Goal: Task Accomplishment & Management: Manage account settings

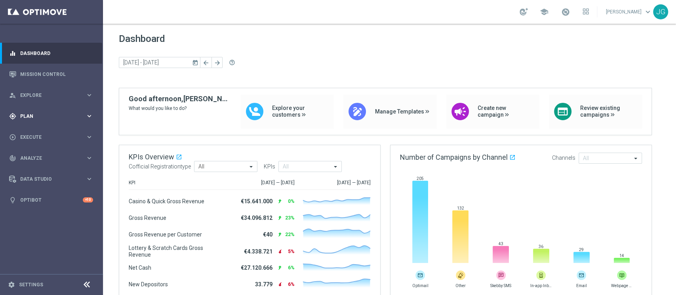
click at [39, 116] on span "Plan" at bounding box center [52, 116] width 65 height 5
click at [48, 133] on link "Target Groups" at bounding box center [52, 132] width 62 height 6
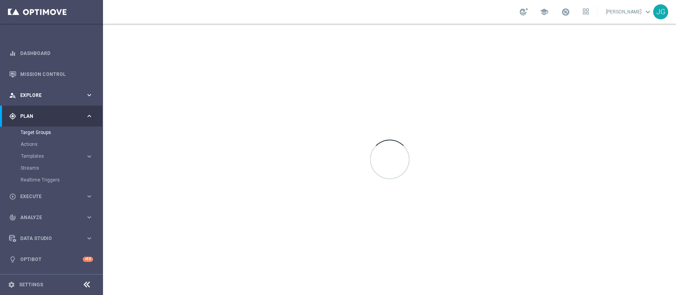
click at [69, 97] on span "Explore" at bounding box center [52, 95] width 65 height 5
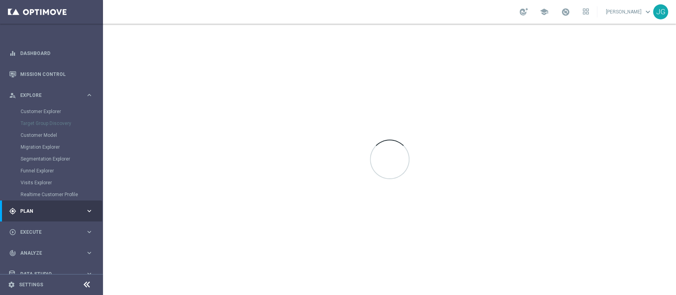
click at [53, 210] on span "Plan" at bounding box center [52, 211] width 65 height 5
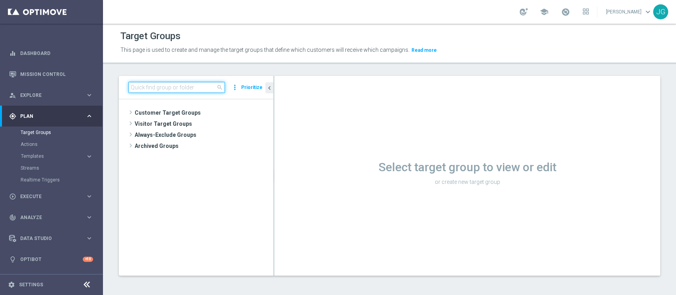
click at [161, 92] on input at bounding box center [176, 87] width 97 height 11
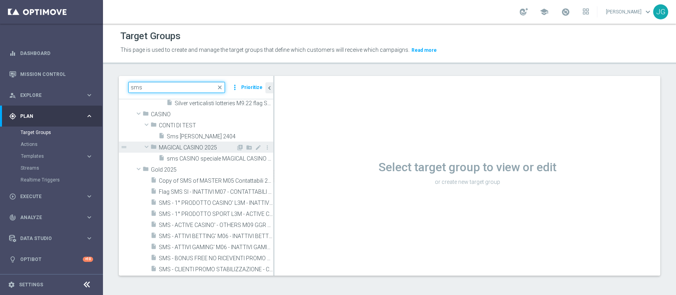
scroll to position [70, 0]
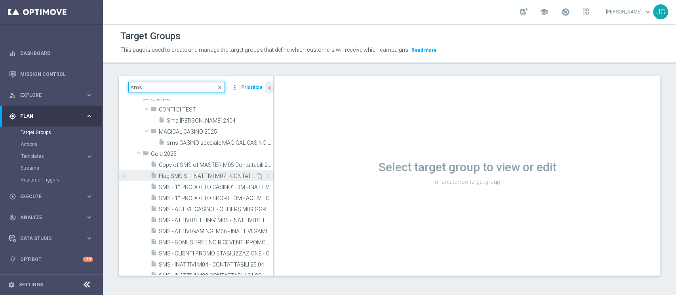
type input "sms"
click at [198, 176] on span "Flag SMS SI - INATTIVI M07 - CONTATTABILI E NON - PROFILATI E NON 24.07" at bounding box center [207, 176] width 97 height 7
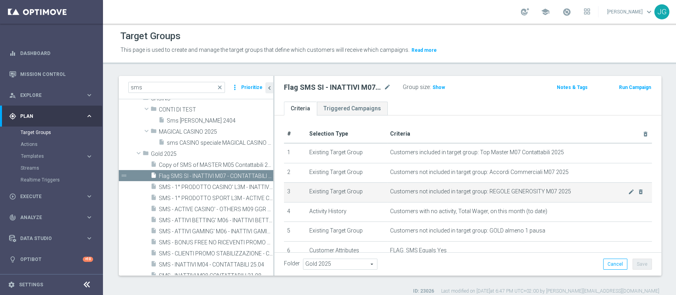
scroll to position [87, 0]
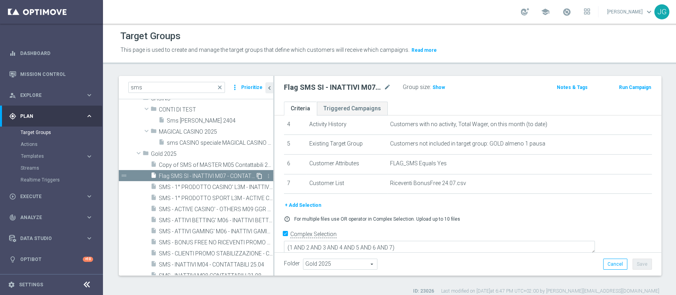
click at [256, 176] on icon "content_copy" at bounding box center [259, 176] width 6 height 6
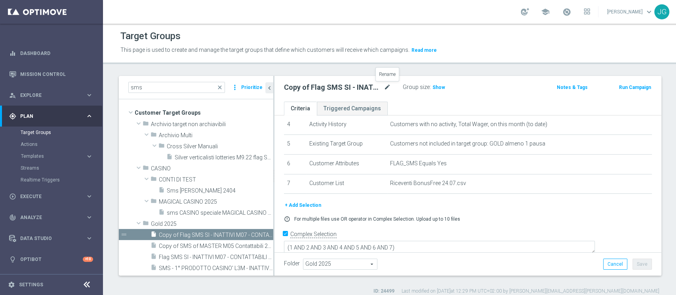
click at [385, 89] on icon "mode_edit" at bounding box center [387, 88] width 7 height 10
type input "Flag sms - INATTIVI ASSOLUTI M10 CONTATTABILI 09.10"
click at [445, 103] on ul "Criteria Triggered Campaigns" at bounding box center [467, 109] width 386 height 14
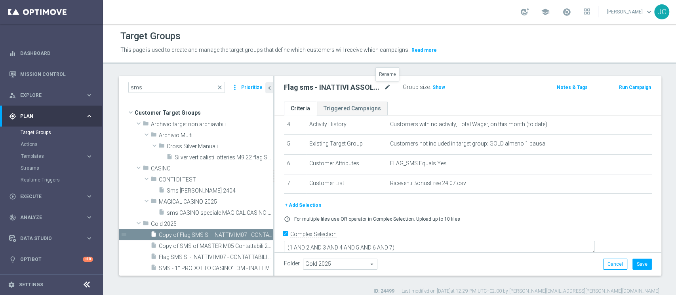
click at [385, 87] on icon "mode_edit" at bounding box center [387, 88] width 7 height 10
click at [380, 87] on input "Flag sms - INATTIVI ASSOLUTI M10 CONTATTABILI 09.10" at bounding box center [337, 88] width 107 height 11
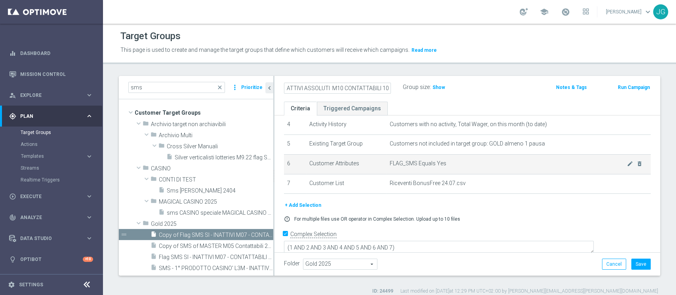
type input "Flag sms - INATTIVI ASSOLUTI M10 CONTATTABILI 10.10"
click at [510, 163] on span "FLAG_SMS Equals Yes" at bounding box center [508, 163] width 237 height 7
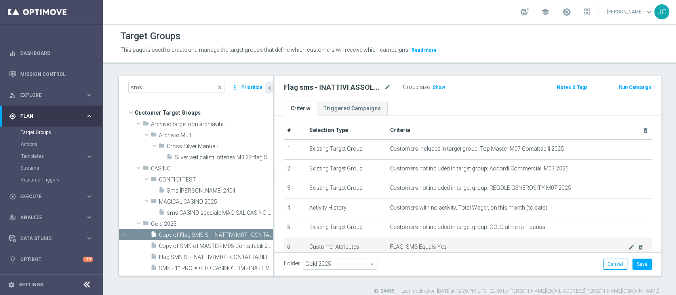
scroll to position [0, 0]
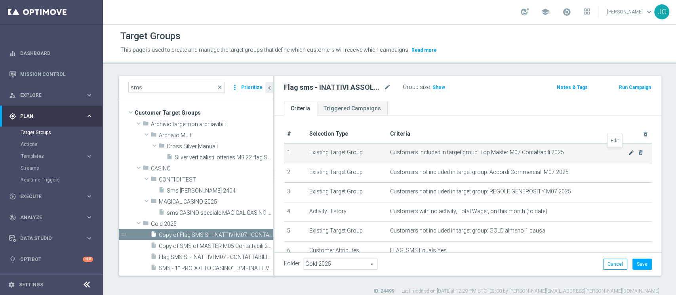
click at [628, 153] on icon "mode_edit" at bounding box center [631, 153] width 6 height 6
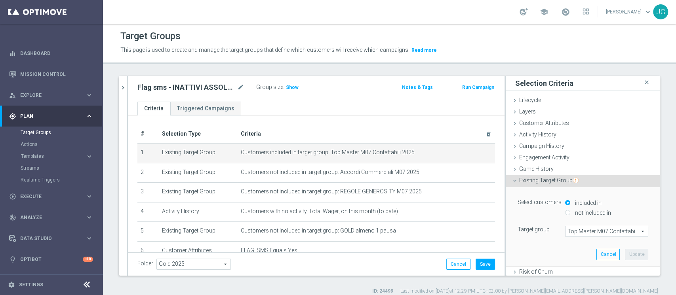
click at [568, 233] on span "Top Master M07 Contattabili 2025" at bounding box center [606, 231] width 82 height 10
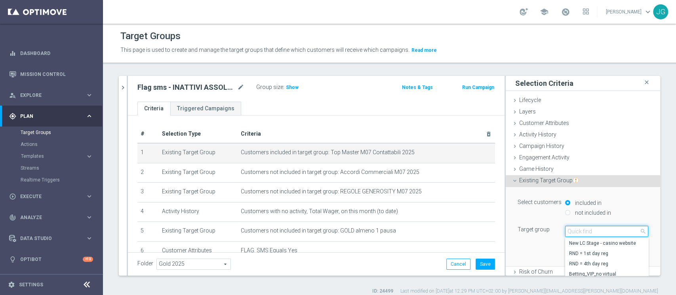
click at [568, 233] on input "search" at bounding box center [606, 231] width 83 height 11
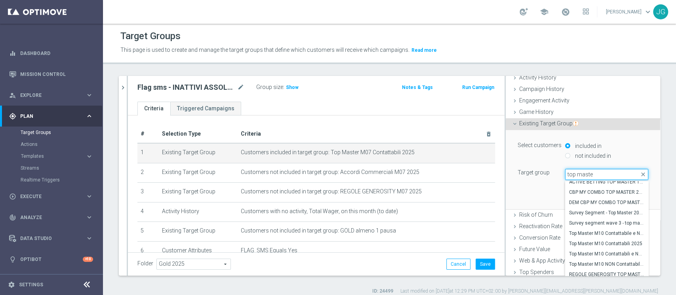
scroll to position [331, 0]
type input "top maste"
click at [584, 241] on span "Top Master M10 Contattabili 2025" at bounding box center [606, 244] width 75 height 6
type input "Top Master M10 Contattabili 2025"
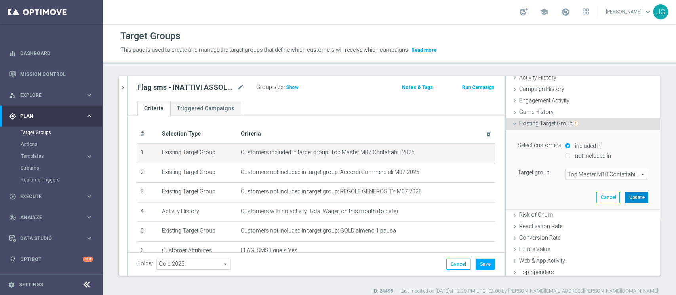
click at [625, 194] on button "Update" at bounding box center [636, 197] width 23 height 11
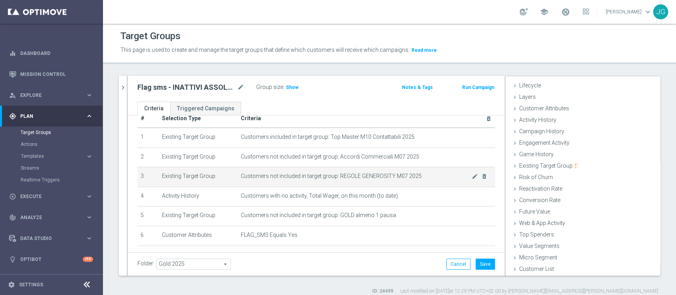
scroll to position [11, 0]
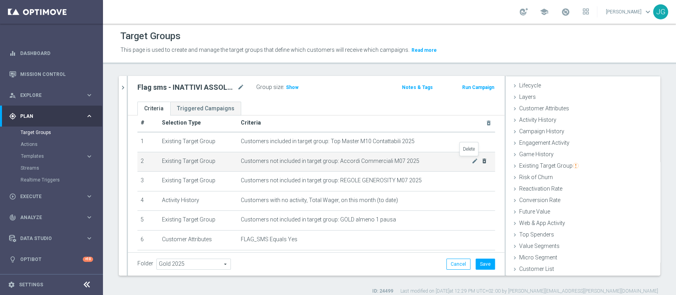
click at [481, 162] on icon "delete_forever" at bounding box center [484, 161] width 6 height 6
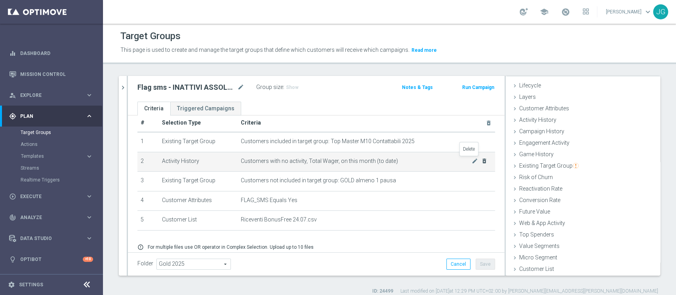
click at [481, 162] on icon "delete_forever" at bounding box center [484, 161] width 6 height 6
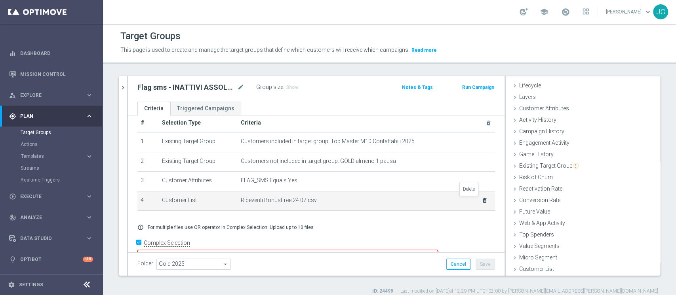
click at [481, 203] on icon "delete_forever" at bounding box center [484, 201] width 6 height 6
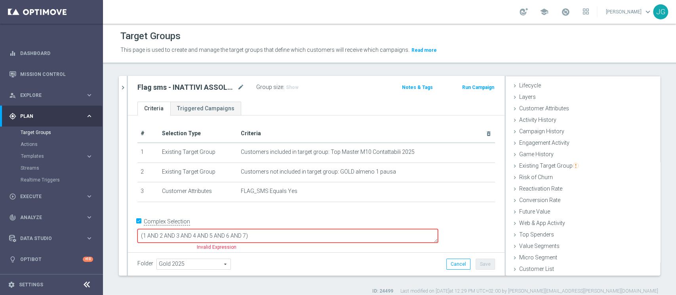
scroll to position [0, 0]
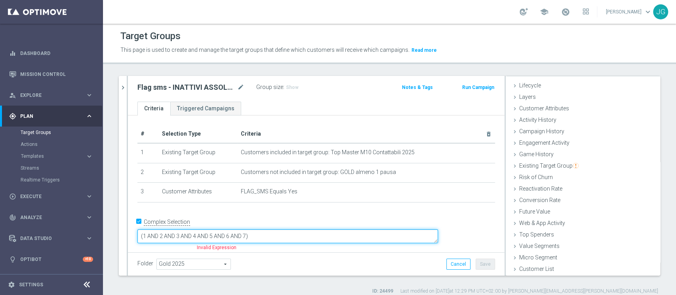
click at [302, 233] on textarea "(1 AND 2 AND 3 AND 4 AND 5 AND 6 AND 7)" at bounding box center [287, 237] width 300 height 14
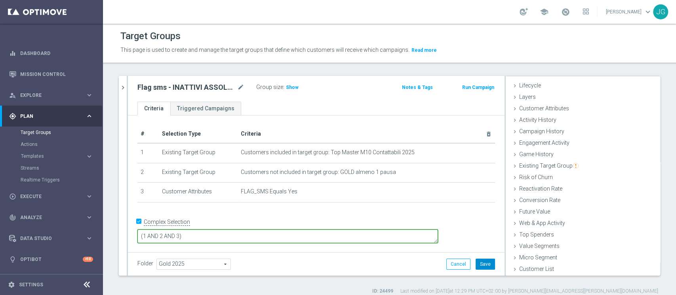
type textarea "(1 AND 2 AND 3)"
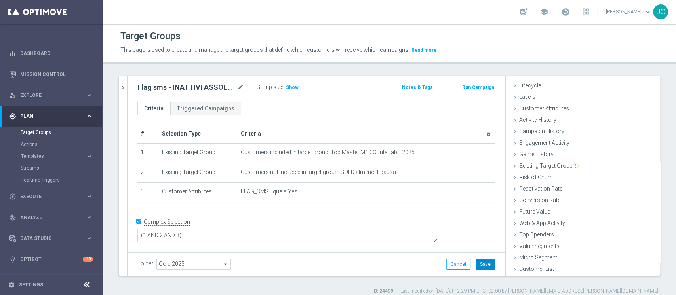
click at [482, 266] on button "Save" at bounding box center [484, 264] width 19 height 11
click at [126, 90] on icon "chevron_right" at bounding box center [123, 88] width 8 height 8
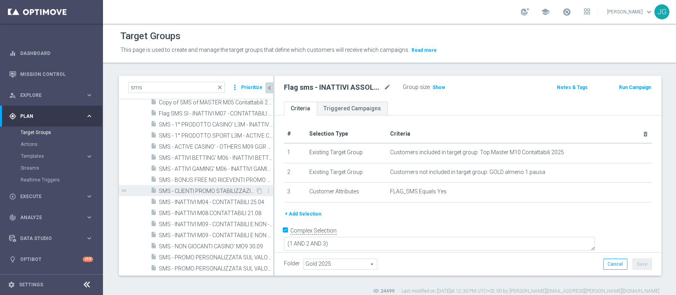
scroll to position [169, 0]
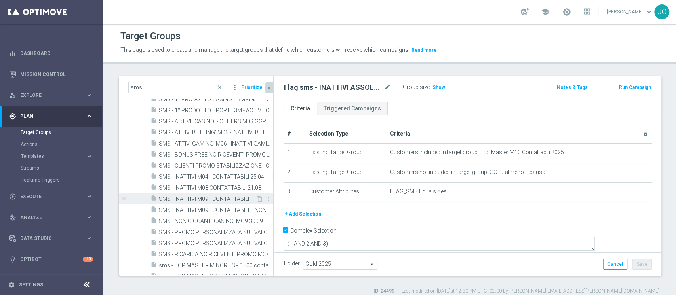
click at [205, 200] on span "SMS - INATTIVI M09 - CONTATTABILI E NON - PROFILATI E NON 08.09" at bounding box center [207, 199] width 97 height 7
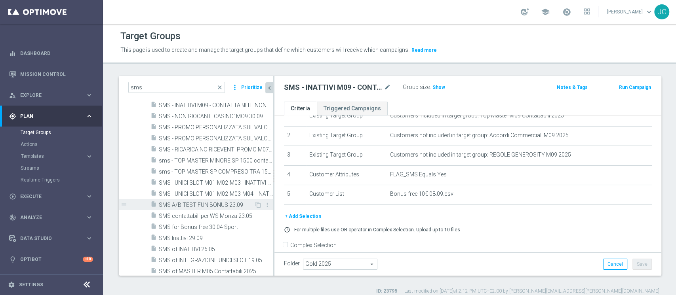
scroll to position [267, 0]
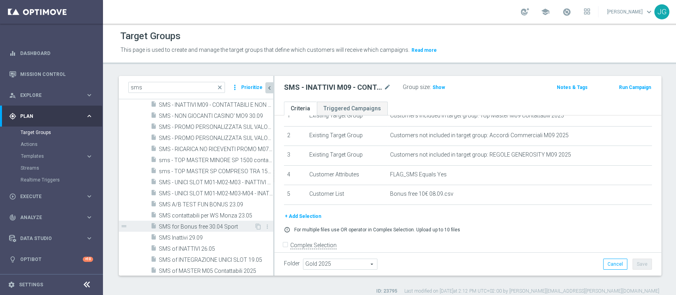
click at [180, 230] on span "SMS for Bonus free 30.04 Sport" at bounding box center [206, 227] width 95 height 7
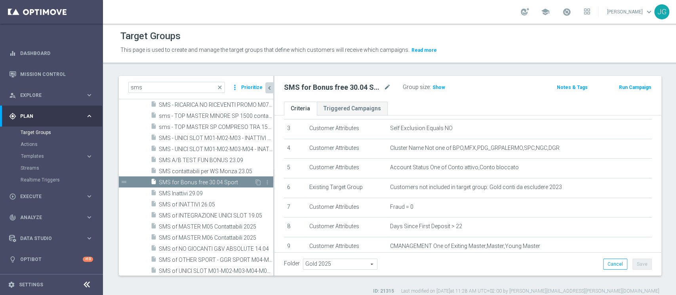
scroll to position [312, 0]
click at [207, 204] on span "SMS of INATTIVI 26.05" at bounding box center [206, 204] width 95 height 7
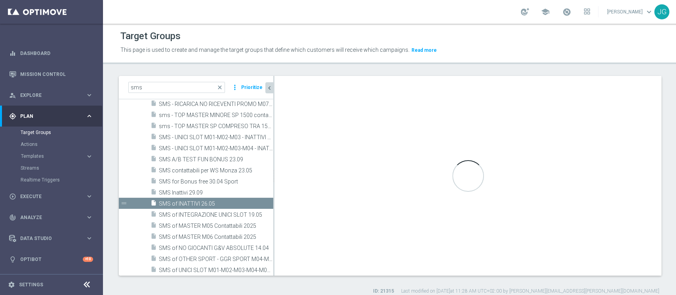
checkbox input "true"
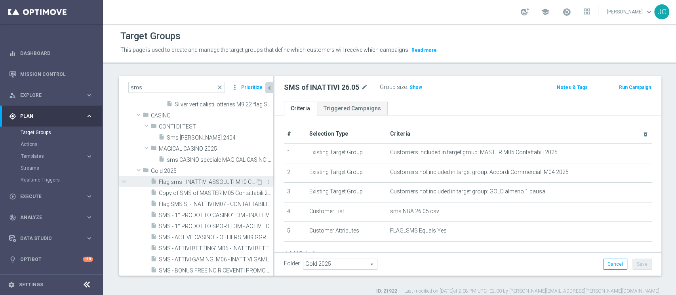
scroll to position [53, 0]
click at [197, 177] on div "insert_drive_file Flag sms - INATTIVI ASSOLUTI M10 CONTATTABILI 10.10" at bounding box center [202, 182] width 105 height 11
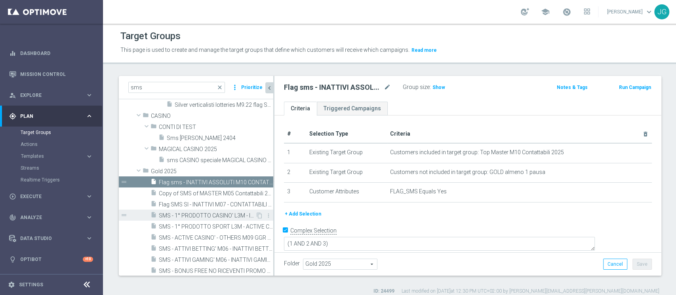
click at [184, 215] on span "SMS - 1° PRODOTTO CASINO' L3M - INATTIVI CASINO' M07 - CONTATTABILI E SMS 15.07" at bounding box center [207, 216] width 97 height 7
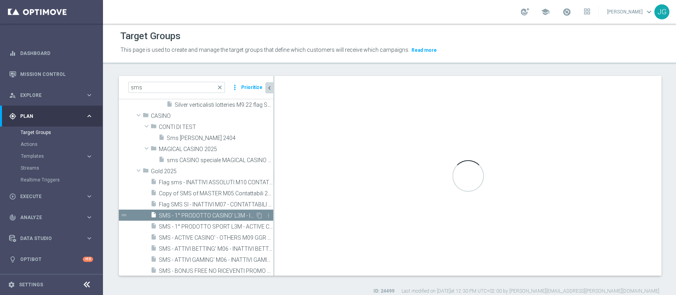
type textarea "(1 and 2 and 3)"
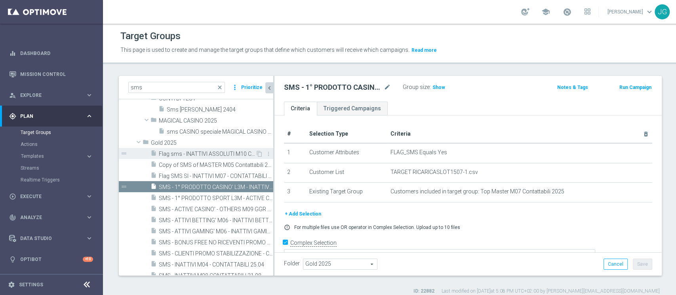
scroll to position [92, 0]
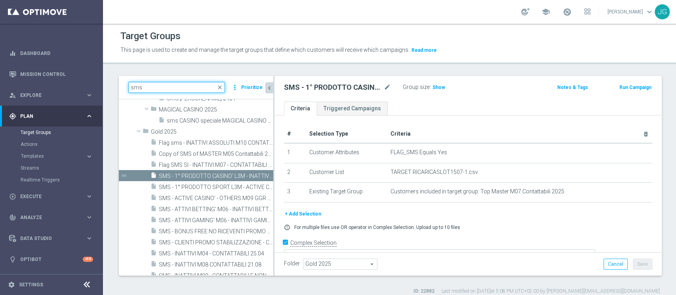
drag, startPoint x: 150, startPoint y: 87, endPoint x: 114, endPoint y: 89, distance: 35.7
click at [114, 89] on div "sms close more_vert Prioritize Customer Target Groups library_add create_new_fo…" at bounding box center [390, 185] width 574 height 219
paste input "ATTIVI IPPICA - GGR 30 GIORNI ROLLING"
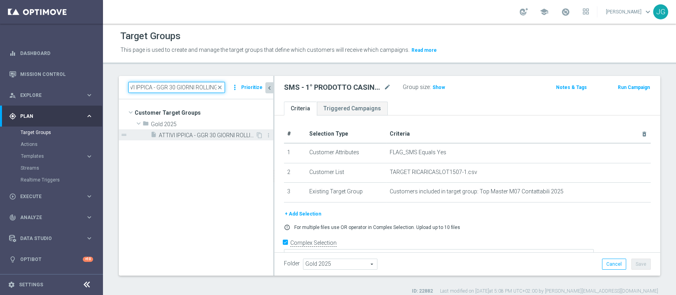
type input "ATTIVI IPPICA - GGR 30 GIORNI ROLLING"
click at [206, 133] on span "ATTIVI IPPICA - GGR 30 GIORNI ROLLING 10.10" at bounding box center [207, 135] width 97 height 7
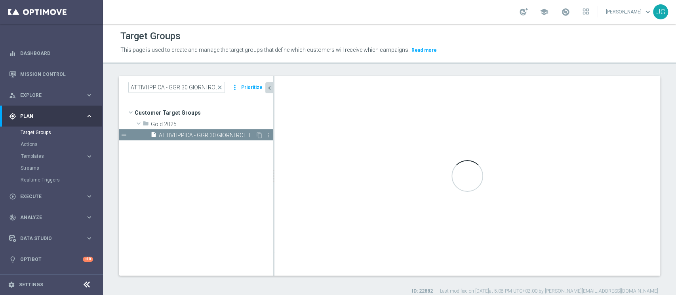
type textarea "(1 AND 2 AND 4 AND 5 and 6 ) or 3"
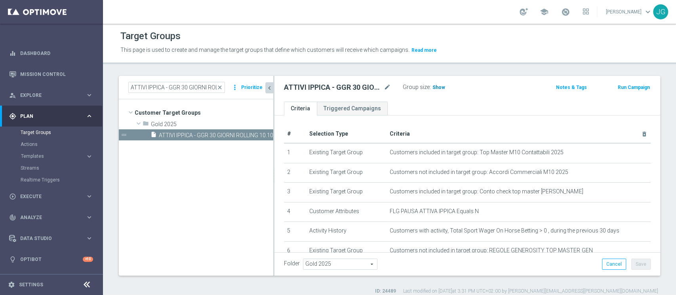
click at [436, 87] on span "Show" at bounding box center [438, 88] width 13 height 6
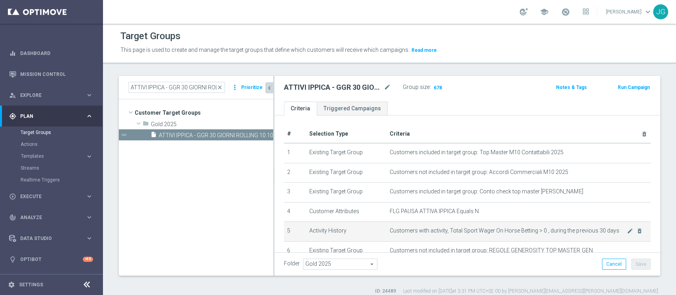
scroll to position [55, 0]
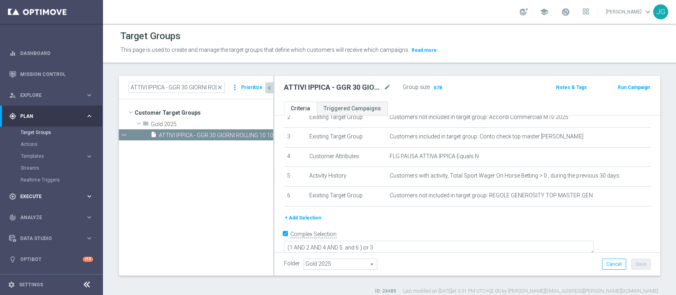
click at [36, 190] on div "play_circle_outline Execute keyboard_arrow_right" at bounding box center [51, 196] width 102 height 21
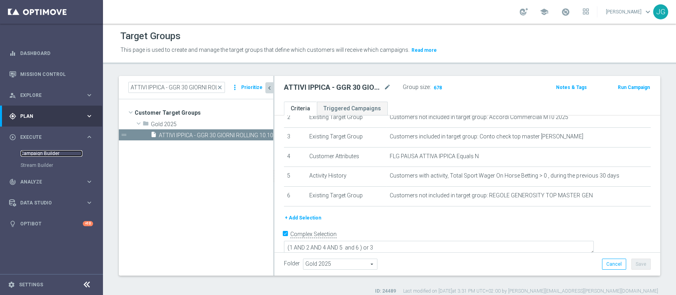
click at [48, 154] on link "Campaign Builder" at bounding box center [52, 153] width 62 height 6
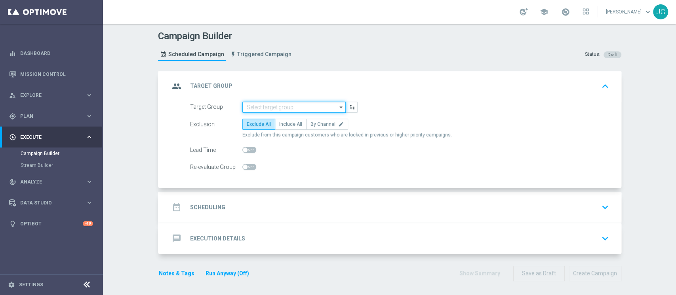
click at [259, 108] on input at bounding box center [293, 107] width 103 height 11
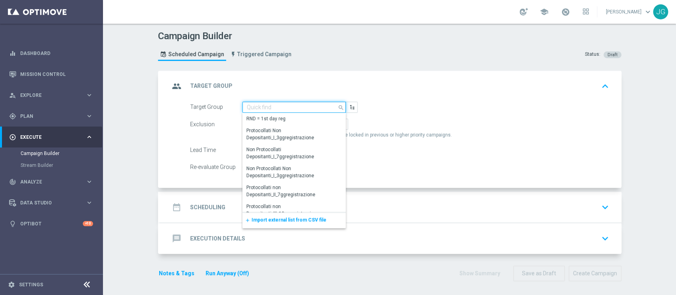
paste input "ATTIVI IPPICA - GGR 30 GIORNI ROLLING"
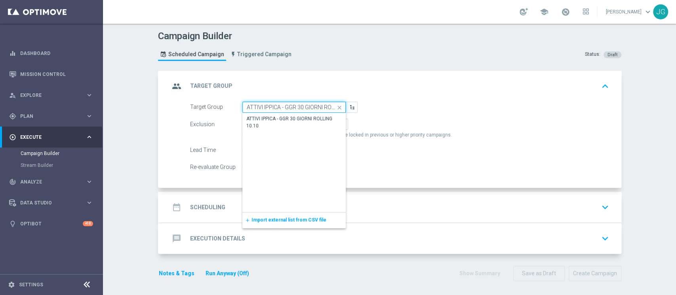
scroll to position [0, 9]
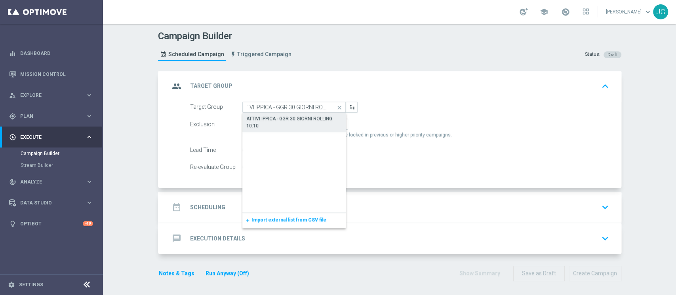
click at [257, 125] on div "ATTIVI IPPICA - GGR 30 GIORNI ROLLING 10.10" at bounding box center [294, 122] width 96 height 14
type input "ATTIVI IPPICA - GGR 30 GIORNI ROLLING 10.10"
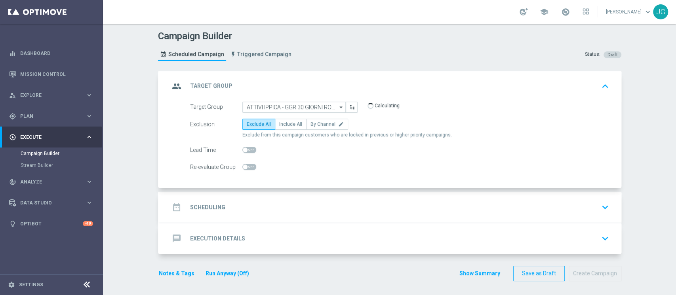
click at [245, 150] on span at bounding box center [249, 150] width 14 height 6
click at [245, 150] on input "checkbox" at bounding box center [249, 150] width 14 height 6
checkbox input "true"
click at [288, 124] on span "Include All" at bounding box center [290, 125] width 23 height 6
click at [284, 124] on input "Include All" at bounding box center [281, 125] width 5 height 5
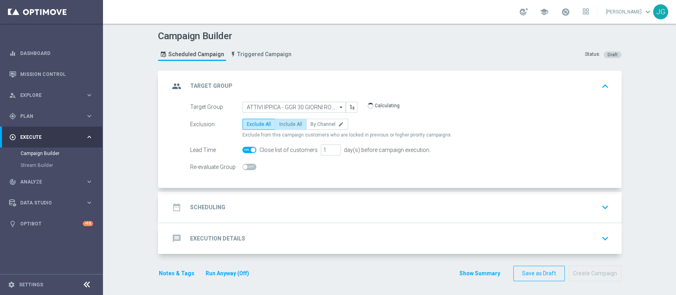
radio input "true"
click at [317, 205] on div "date_range Scheduling keyboard_arrow_down" at bounding box center [390, 207] width 442 height 15
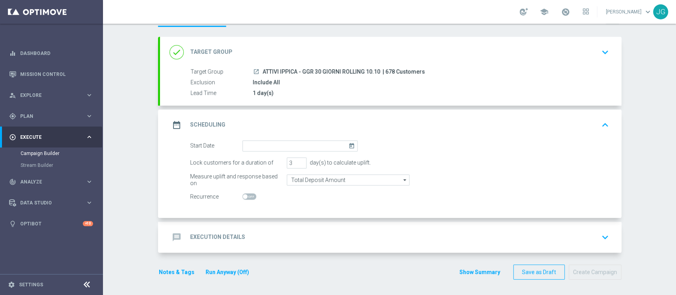
scroll to position [34, 0]
click at [288, 147] on input at bounding box center [299, 146] width 115 height 11
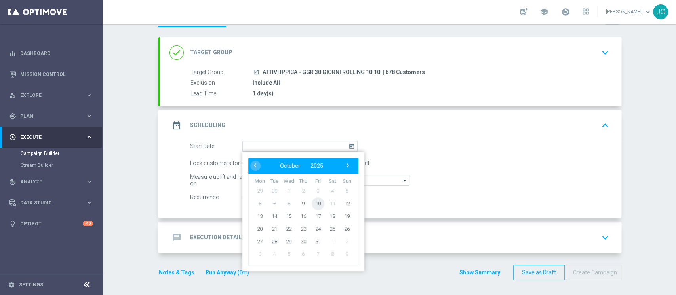
click at [313, 205] on span "10" at bounding box center [317, 203] width 13 height 13
type input "[DATE]"
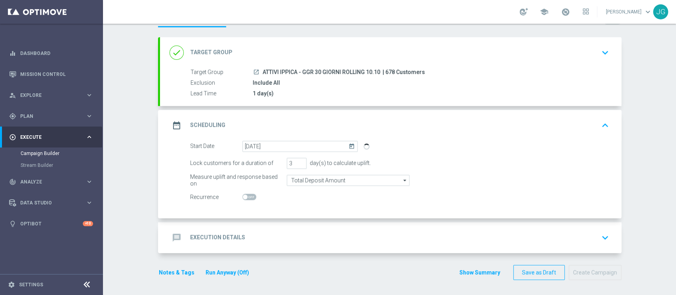
click at [298, 234] on div "message Execution Details keyboard_arrow_down" at bounding box center [390, 237] width 442 height 15
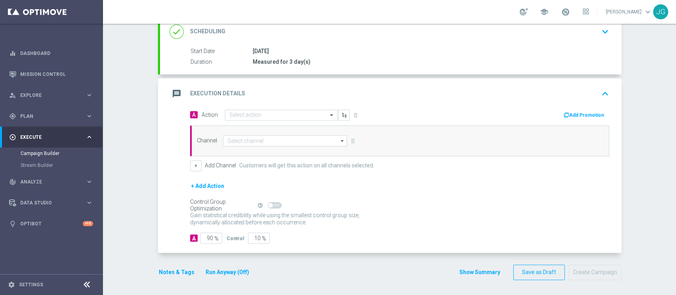
scroll to position [124, 0]
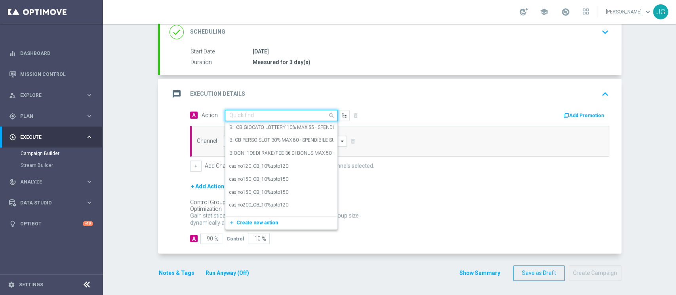
click at [243, 117] on input "text" at bounding box center [273, 115] width 88 height 7
paste input "[PERSON_NAME] IPPICA 25% MAX 100 EURO - SPENDIBILE IPPICA"
type input "[PERSON_NAME] IPPICA 25% MAX 100 EURO - SPENDIBILE IPPICA"
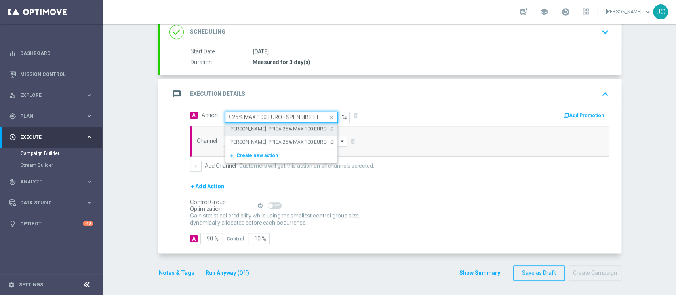
click at [268, 131] on label "[PERSON_NAME] IPPICA 25% MAX 100 EURO - SPENDIBILE IPPICA" at bounding box center [300, 129] width 142 height 7
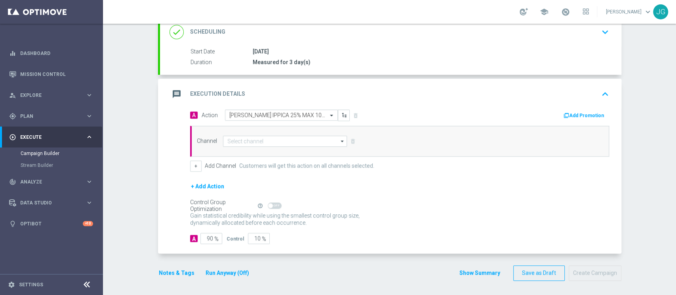
click at [588, 114] on button "Add Promotion" at bounding box center [585, 115] width 44 height 9
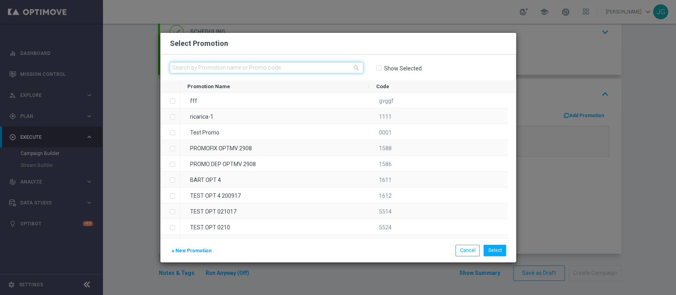
click at [293, 65] on input "text" at bounding box center [266, 67] width 193 height 11
paste input "336289"
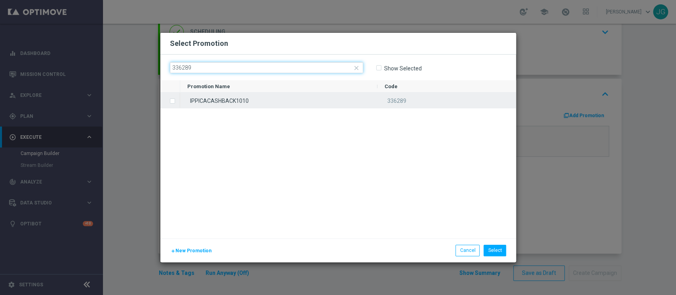
type input "336289"
click at [317, 98] on div "IPPICACASHBACK1010" at bounding box center [278, 100] width 197 height 15
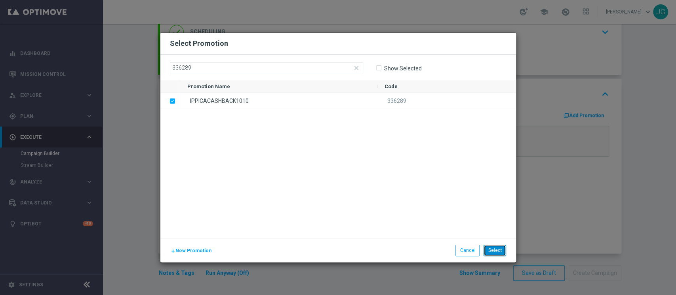
click at [492, 249] on button "Select" at bounding box center [494, 250] width 23 height 11
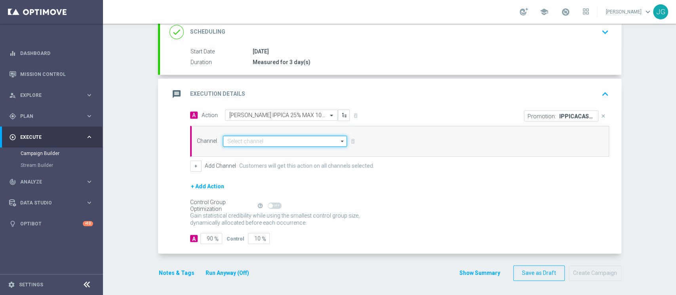
click at [302, 141] on input at bounding box center [285, 141] width 124 height 11
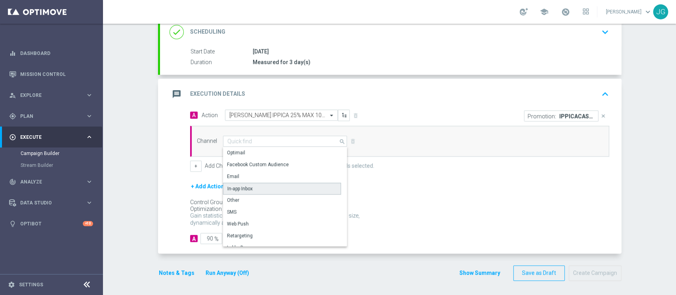
click at [248, 184] on div "In-app Inbox" at bounding box center [282, 189] width 118 height 12
type input "In-app Inbox"
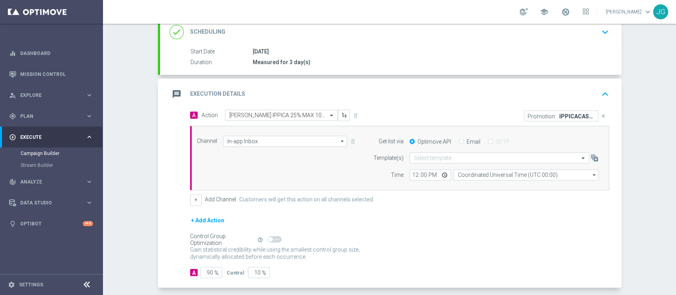
click at [458, 141] on input "Email" at bounding box center [460, 142] width 5 height 5
radio input "true"
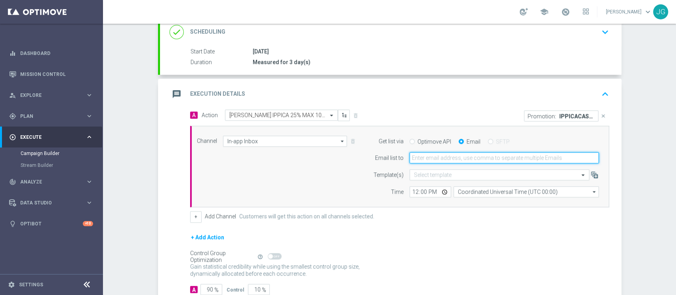
click at [452, 154] on input "email" at bounding box center [503, 157] width 189 height 11
type input "[PERSON_NAME][EMAIL_ADDRESS][PERSON_NAME][DOMAIN_NAME]"
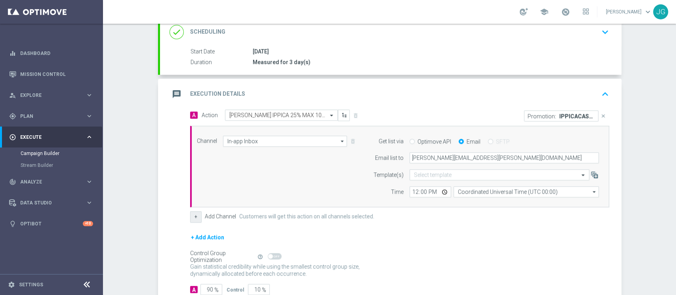
click at [190, 217] on button "+" at bounding box center [195, 216] width 11 height 11
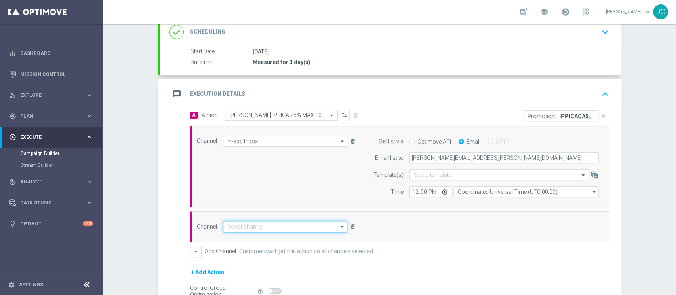
click at [257, 226] on input at bounding box center [285, 226] width 124 height 11
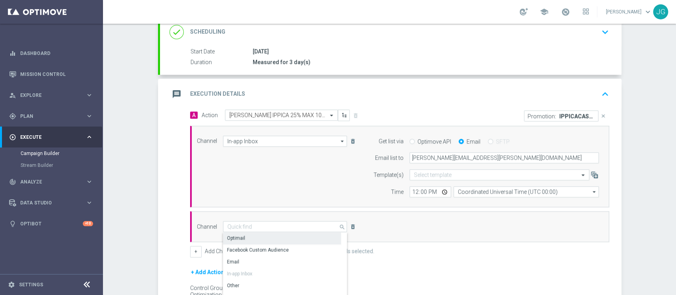
click at [269, 236] on div "Optimail" at bounding box center [282, 238] width 118 height 11
type input "Optimail"
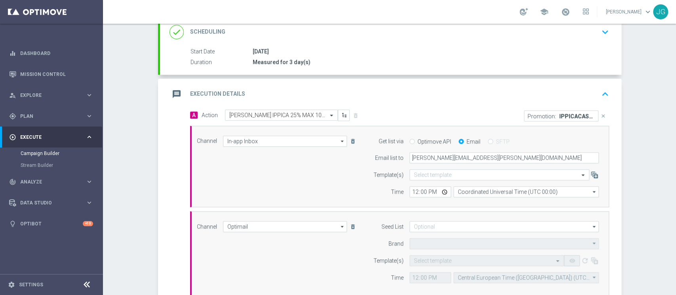
type input "Sisal Marketing"
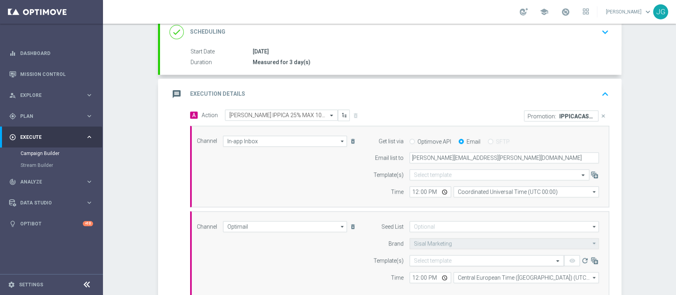
click at [422, 259] on input "text" at bounding box center [479, 261] width 130 height 7
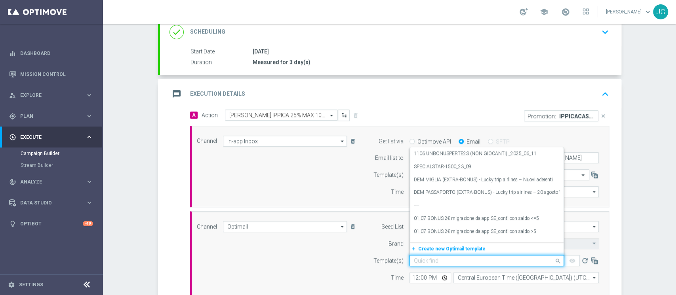
paste input "IPPICACASHBACK1010 - [DATE]"
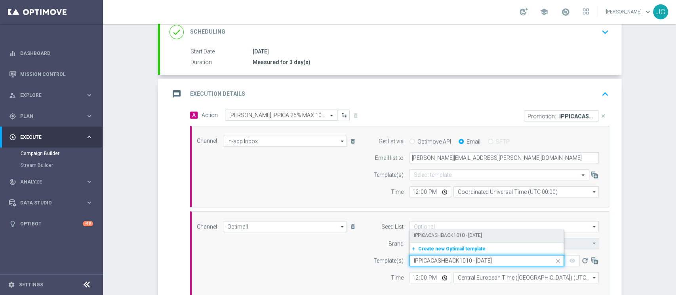
click at [456, 233] on label "IPPICACASHBACK1010 - [DATE]" at bounding box center [448, 235] width 68 height 7
type input "IPPICACASHBACK1010 - [DATE]"
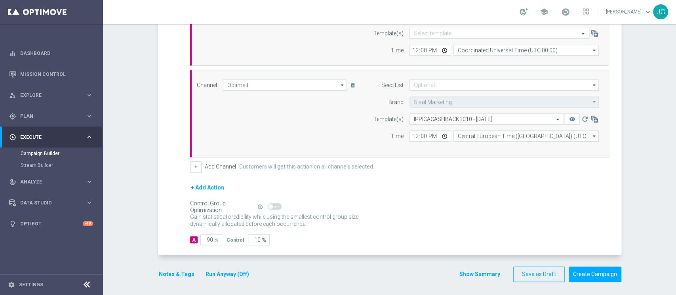
scroll to position [266, 0]
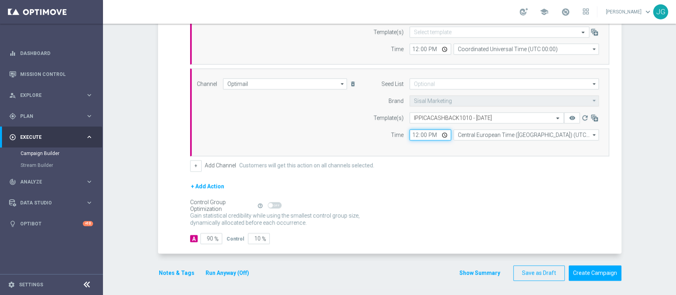
click at [440, 133] on input "12:00" at bounding box center [430, 134] width 42 height 11
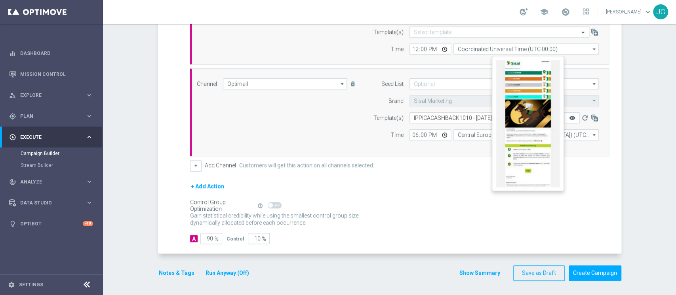
type input "18:00"
click at [568, 117] on icon "remove_red_eye" at bounding box center [571, 118] width 6 height 6
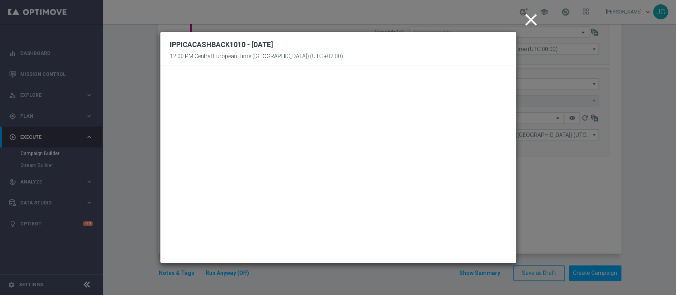
click at [530, 21] on icon "close" at bounding box center [531, 20] width 20 height 20
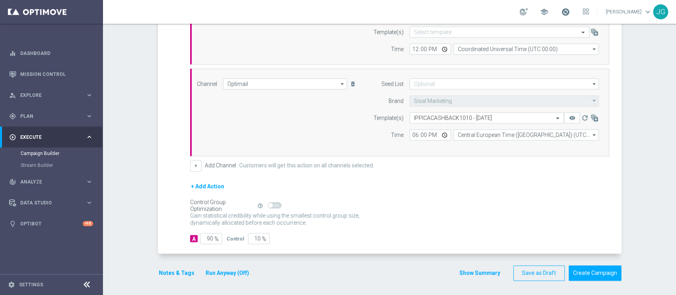
click at [561, 10] on span at bounding box center [565, 12] width 9 height 9
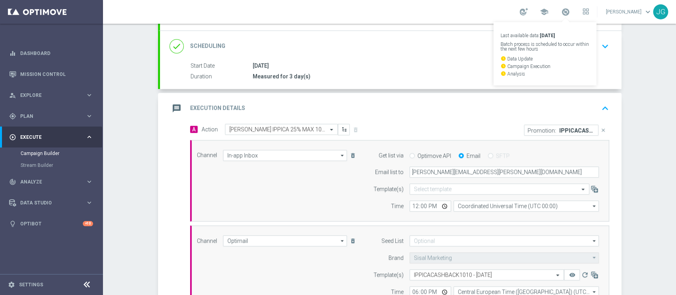
scroll to position [102, 0]
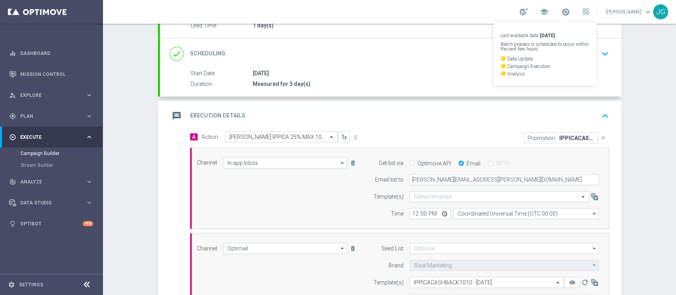
click at [352, 119] on div "message Execution Details keyboard_arrow_up" at bounding box center [390, 115] width 442 height 15
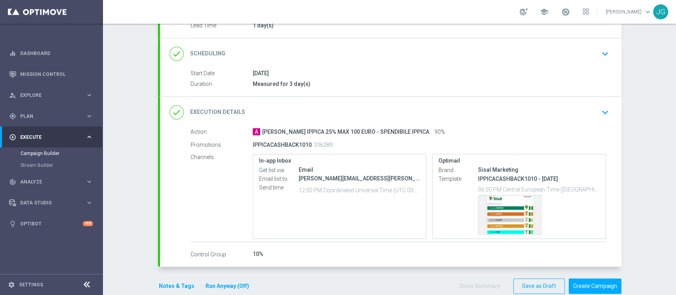
scroll to position [115, 0]
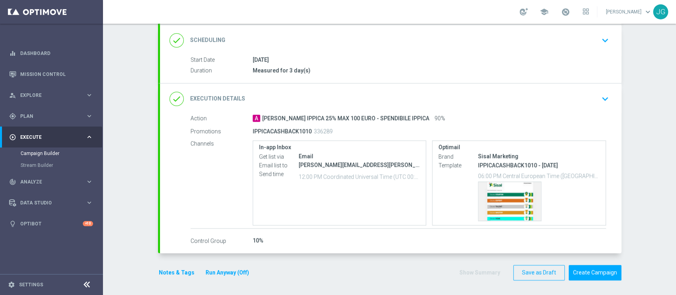
click at [166, 273] on button "Notes & Tags" at bounding box center [176, 273] width 37 height 10
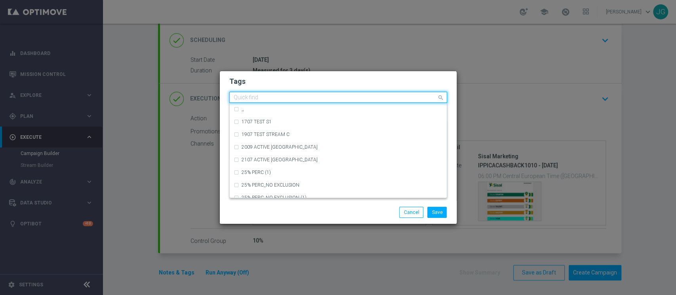
click at [259, 97] on input "text" at bounding box center [335, 98] width 203 height 7
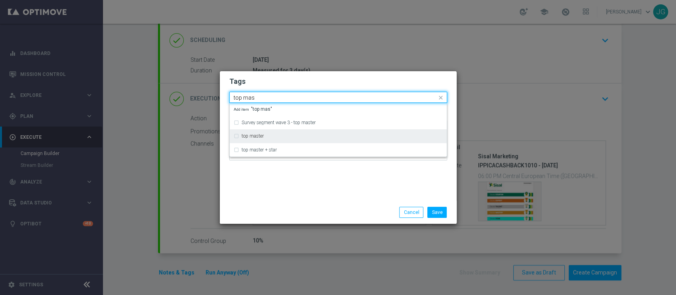
click at [257, 142] on div "top master" at bounding box center [338, 136] width 209 height 13
type input "top mas"
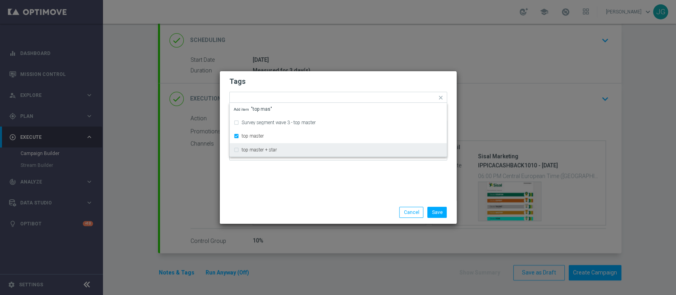
click at [286, 190] on div "Tags Quick find × top master Survey segment wave 3 - top master top master top …" at bounding box center [338, 136] width 237 height 130
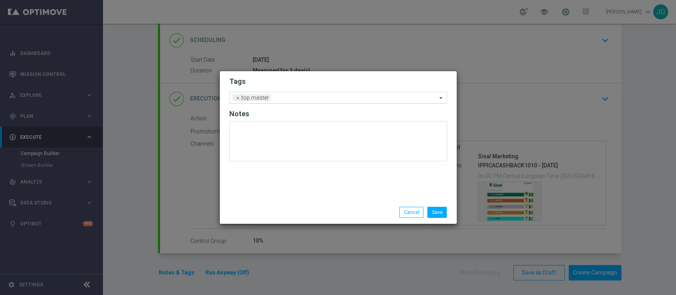
click at [304, 98] on input "text" at bounding box center [355, 98] width 163 height 7
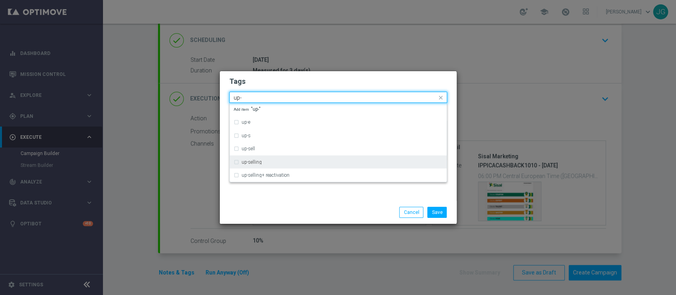
type input "up-"
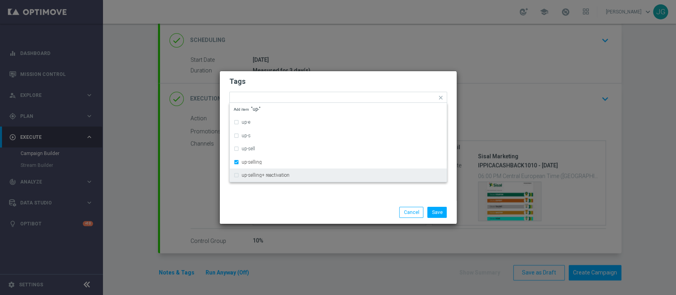
click at [284, 207] on div at bounding box center [261, 207] width 76 height 0
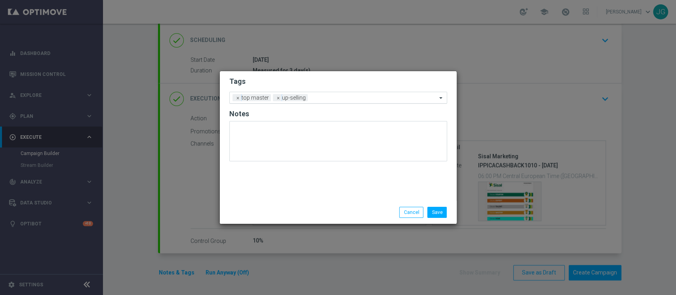
click at [323, 95] on input "text" at bounding box center [374, 98] width 126 height 7
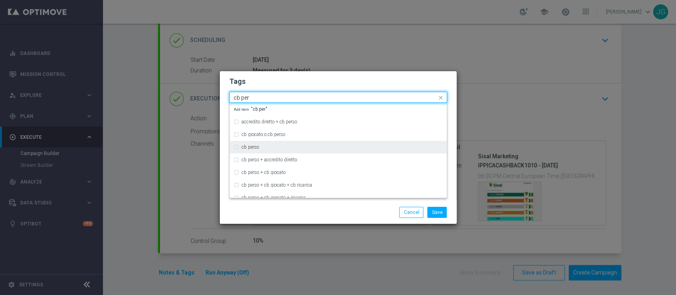
click at [260, 149] on div "cb perso" at bounding box center [341, 147] width 201 height 5
type input "cb per"
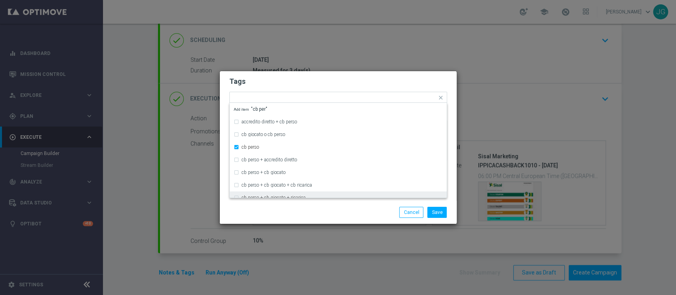
click at [302, 209] on div "Save Cancel" at bounding box center [376, 212] width 153 height 11
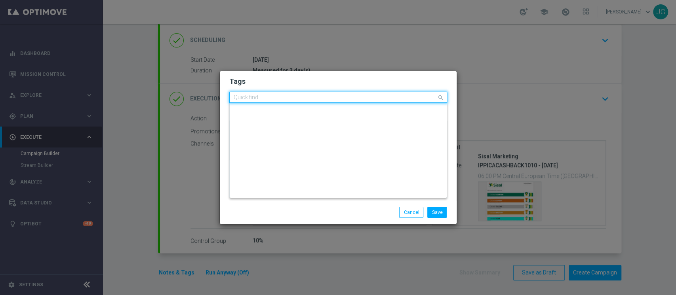
click at [373, 98] on input "text" at bounding box center [335, 98] width 203 height 7
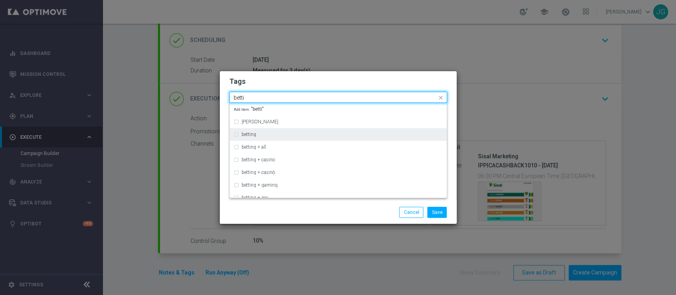
click at [293, 135] on div "betting" at bounding box center [341, 134] width 201 height 5
type input "betti"
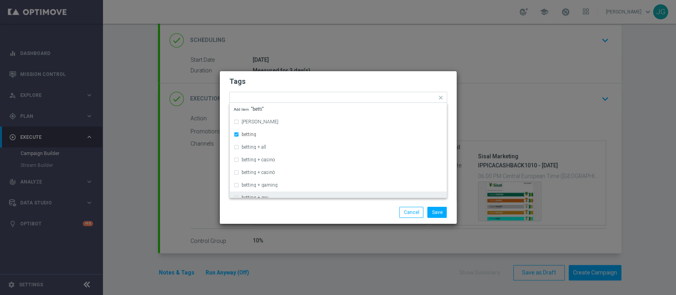
click at [324, 201] on div "Save Cancel" at bounding box center [338, 212] width 237 height 23
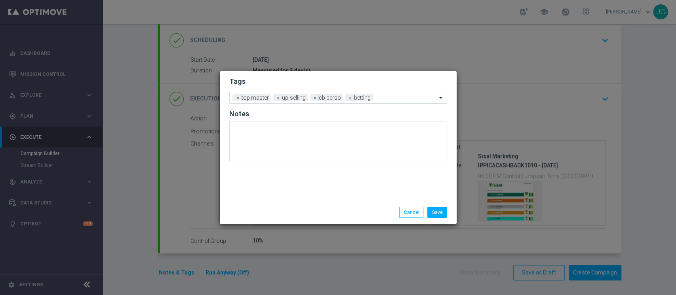
click at [386, 96] on input "text" at bounding box center [406, 98] width 61 height 7
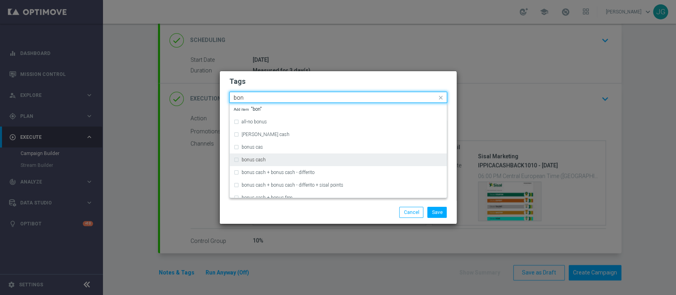
click at [279, 161] on div "bonus cash" at bounding box center [341, 160] width 201 height 5
type input "bon"
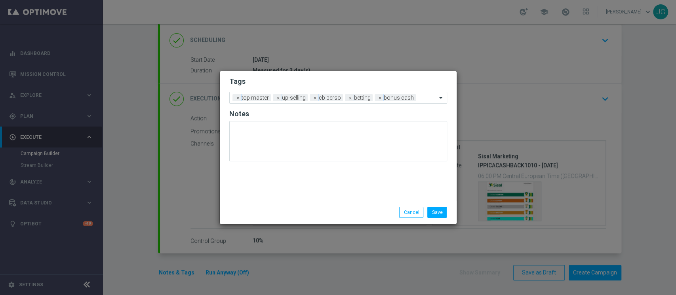
click at [319, 209] on div "Save Cancel" at bounding box center [376, 212] width 153 height 11
click at [440, 212] on button "Save" at bounding box center [436, 212] width 19 height 11
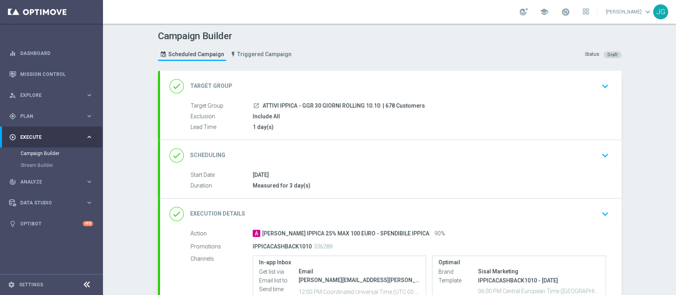
scroll to position [115, 0]
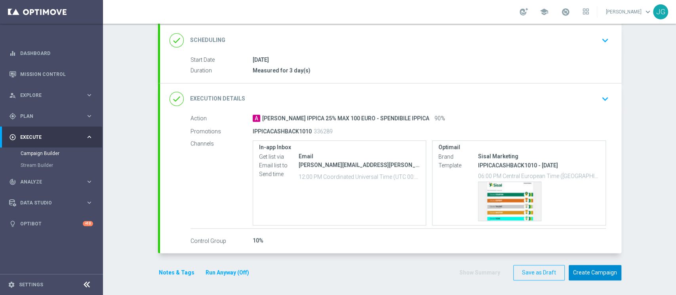
click at [595, 274] on button "Create Campaign" at bounding box center [594, 272] width 53 height 15
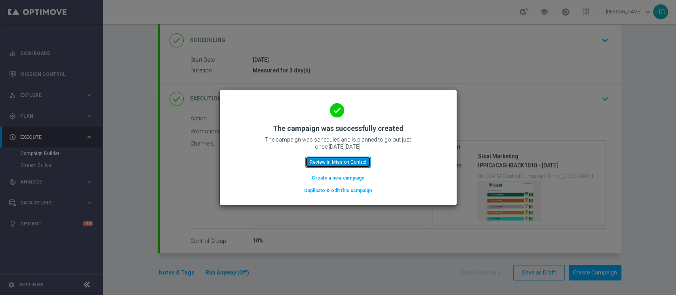
click at [327, 163] on button "Review in Mission Control" at bounding box center [337, 162] width 65 height 11
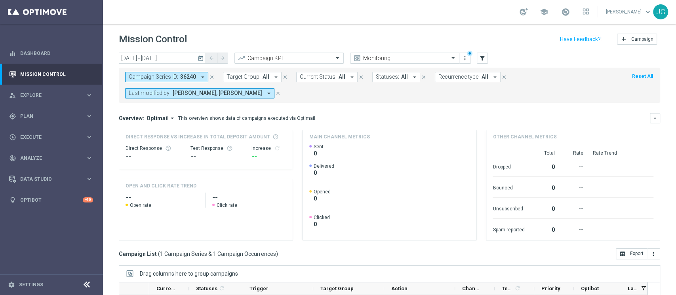
click at [278, 92] on button "close" at bounding box center [277, 93] width 7 height 9
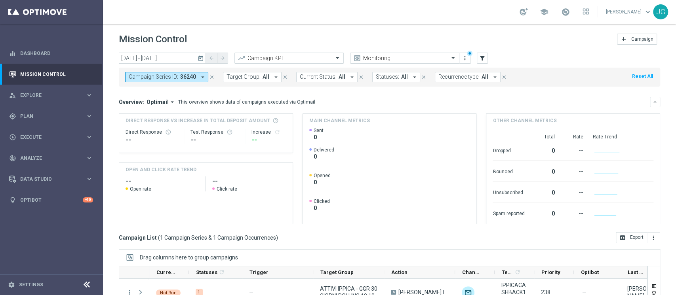
scroll to position [100, 0]
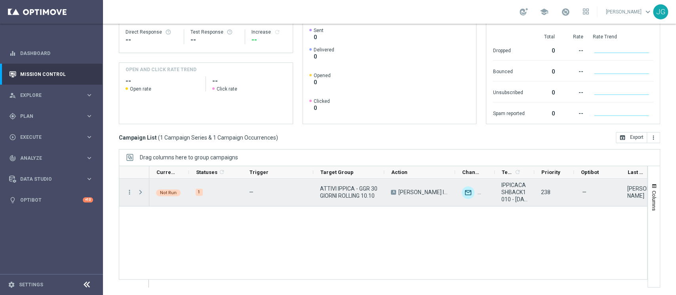
click at [140, 191] on span "Press SPACE to select this row." at bounding box center [140, 192] width 7 height 6
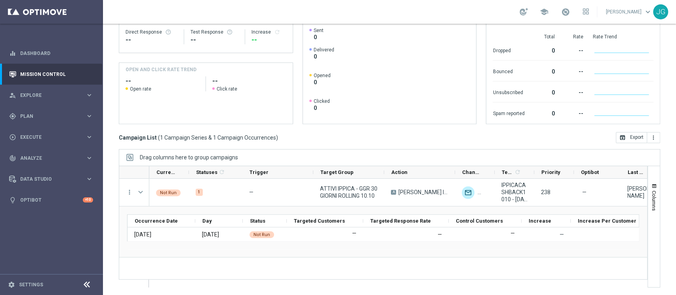
click at [561, 11] on span at bounding box center [565, 12] width 9 height 9
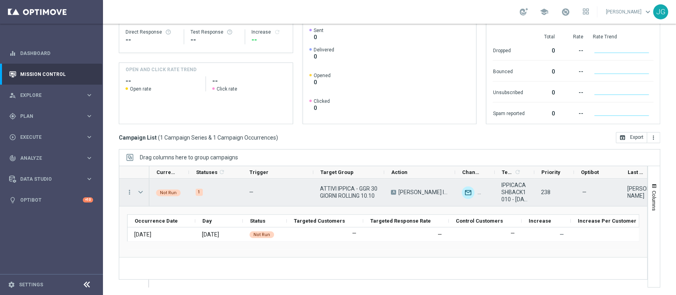
click at [139, 189] on span "Press SPACE to select this row." at bounding box center [140, 192] width 7 height 6
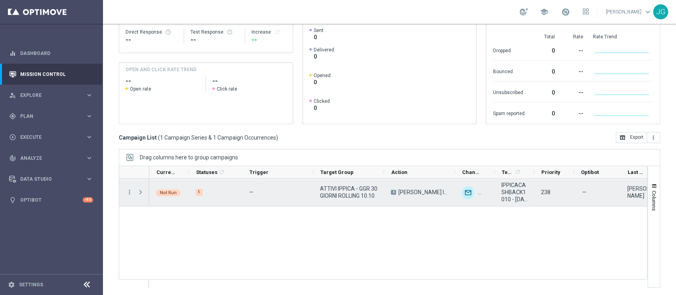
click at [139, 189] on span "Press SPACE to select this row." at bounding box center [140, 192] width 7 height 6
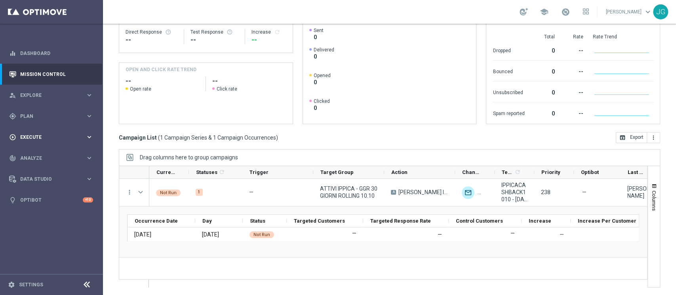
click at [45, 134] on div "play_circle_outline Execute" at bounding box center [47, 137] width 76 height 7
click at [43, 117] on span "Plan" at bounding box center [52, 116] width 65 height 5
click at [39, 131] on link "Target Groups" at bounding box center [52, 132] width 62 height 6
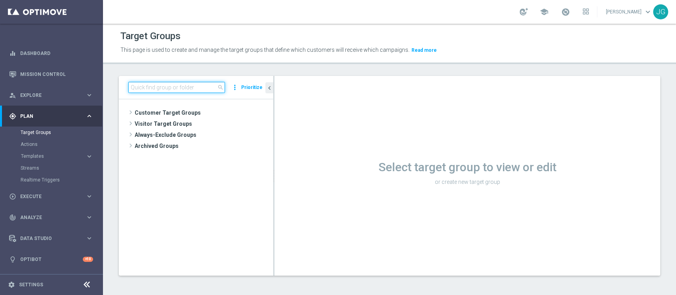
click at [152, 87] on input at bounding box center [176, 87] width 97 height 11
paste input "ATTIVI SPORT CON GGR>1550 30GG ROLLING"
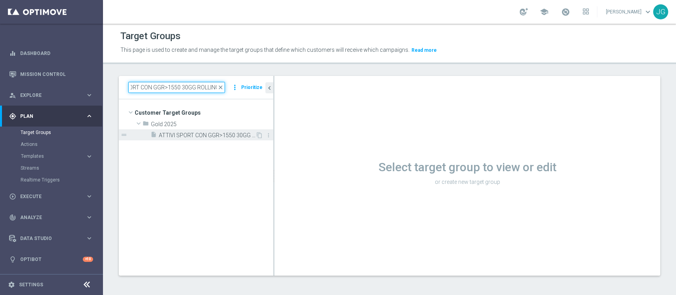
type input "ATTIVI SPORT CON GGR>1550 30GG ROLLING"
click at [195, 135] on span "ATTIVI SPORT CON GGR>1550 30GG ROLLING 10.10" at bounding box center [207, 135] width 97 height 7
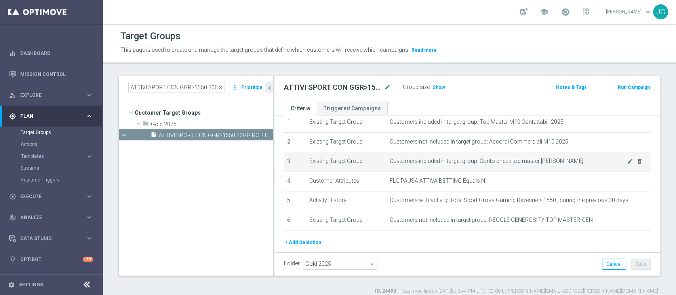
scroll to position [55, 0]
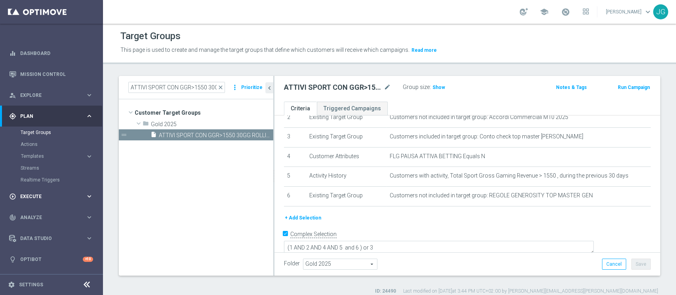
click at [33, 200] on div "play_circle_outline Execute keyboard_arrow_right" at bounding box center [51, 196] width 102 height 21
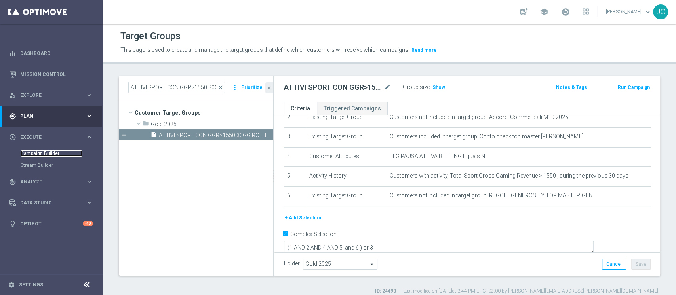
click at [50, 156] on link "Campaign Builder" at bounding box center [52, 153] width 62 height 6
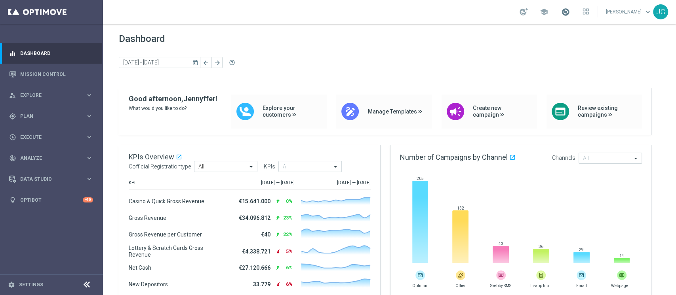
click at [561, 16] on span at bounding box center [565, 12] width 9 height 9
click at [44, 134] on div "play_circle_outline Execute" at bounding box center [47, 137] width 76 height 7
click at [55, 114] on span "Plan" at bounding box center [52, 116] width 65 height 5
click at [27, 159] on button "Templates keyboard_arrow_right" at bounding box center [57, 156] width 73 height 6
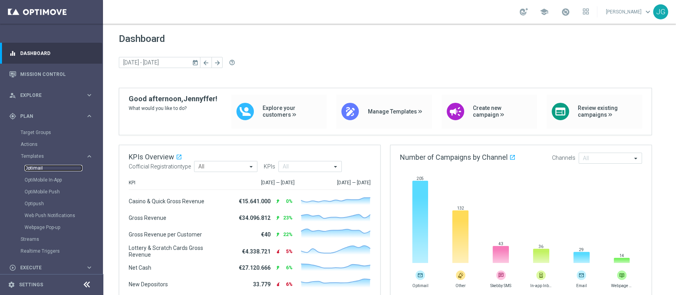
click at [38, 167] on link "Optimail" at bounding box center [54, 168] width 58 height 6
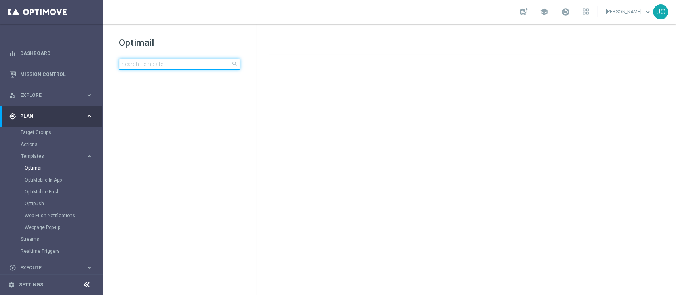
click at [158, 65] on input at bounding box center [179, 64] width 121 height 11
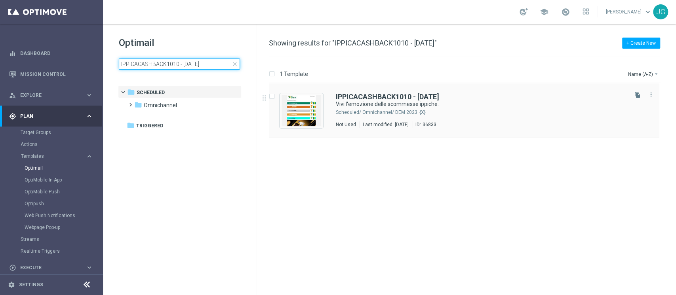
type input "IPPICACASHBACK1010 - [DATE]"
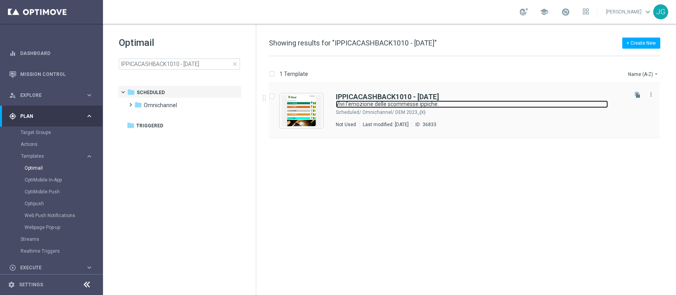
click at [478, 107] on link "Vivi l'emozione delle scommesse ippiche." at bounding box center [472, 105] width 272 height 8
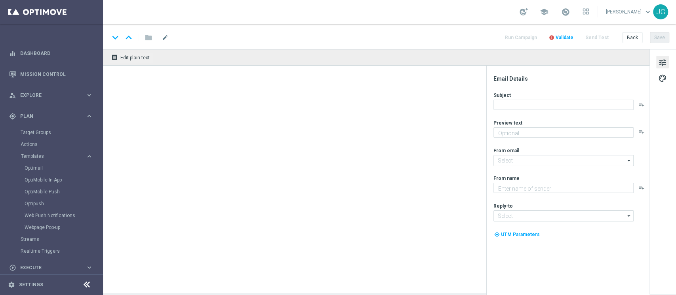
type textarea "Fino a 100€ di bonus."
type input "newsletter@comunicazioni.sisal.it"
type textarea "Sisal"
type input "info@sisal.it"
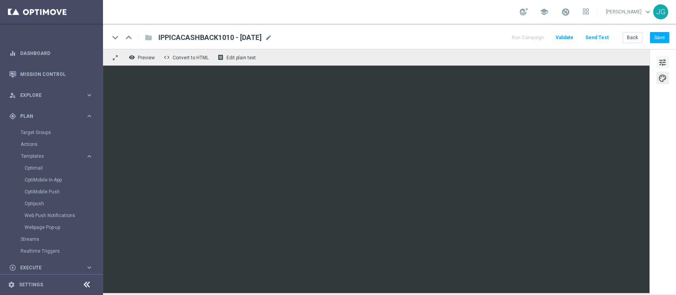
click at [661, 64] on span "tune" at bounding box center [662, 62] width 9 height 10
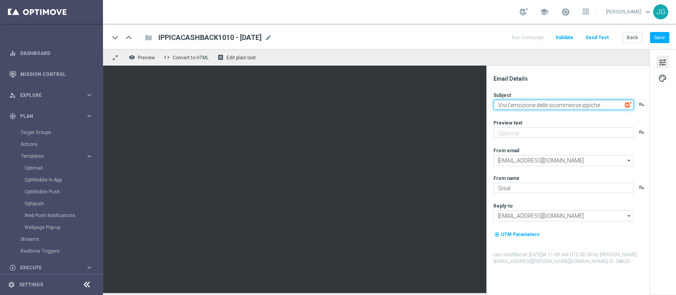
click at [497, 105] on textarea "Vivi l'emozione delle scommesse ippiche." at bounding box center [563, 105] width 140 height 10
paste textarea "Fino a 100€ di bonus."
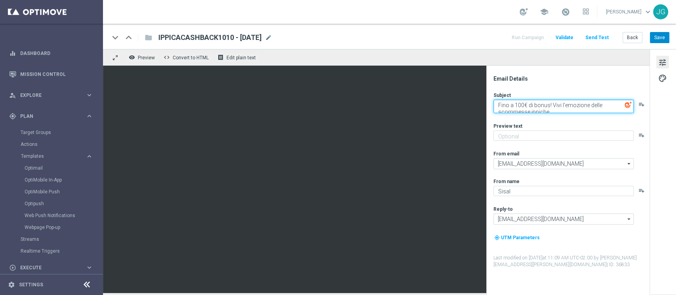
type textarea "Fino a 100€ di bonus! Vivi l'emozione delle scommesse ippiche."
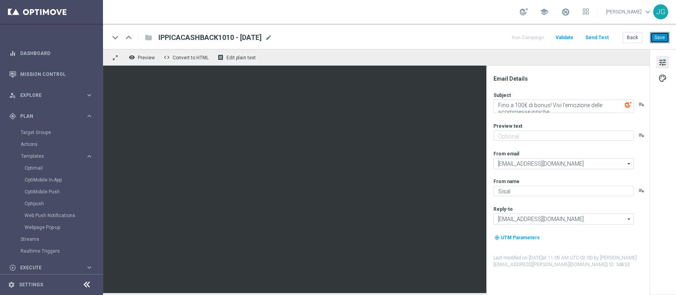
click at [662, 37] on button "Save" at bounding box center [659, 37] width 19 height 11
click at [659, 41] on button "Save" at bounding box center [659, 37] width 19 height 11
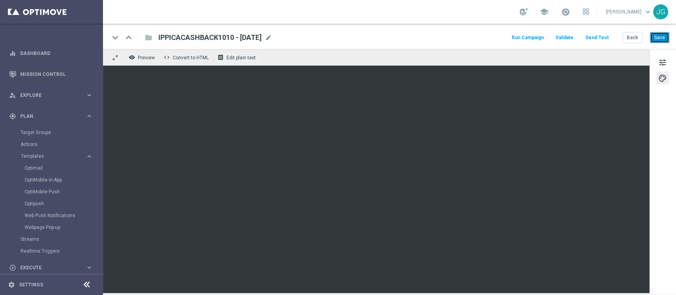
click at [661, 36] on button "Save" at bounding box center [659, 37] width 19 height 11
click at [35, 169] on link "Optimail" at bounding box center [54, 168] width 58 height 6
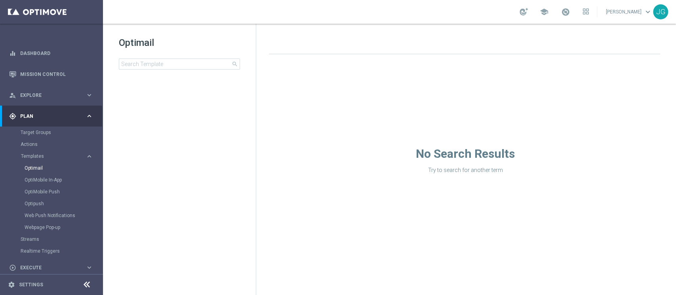
click at [44, 137] on div "Target Groups" at bounding box center [62, 133] width 82 height 12
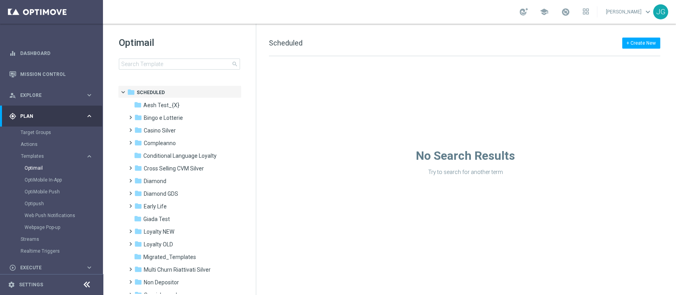
click at [44, 137] on div "Target Groups" at bounding box center [62, 133] width 82 height 12
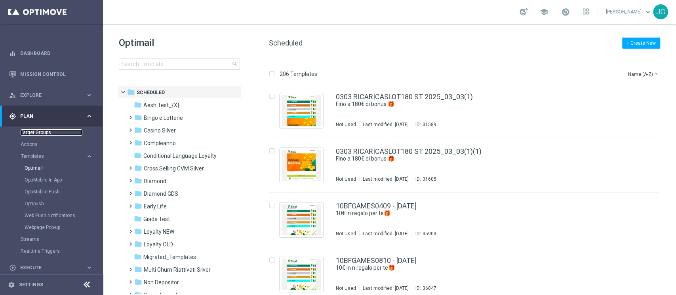
click at [48, 134] on link "Target Groups" at bounding box center [52, 132] width 62 height 6
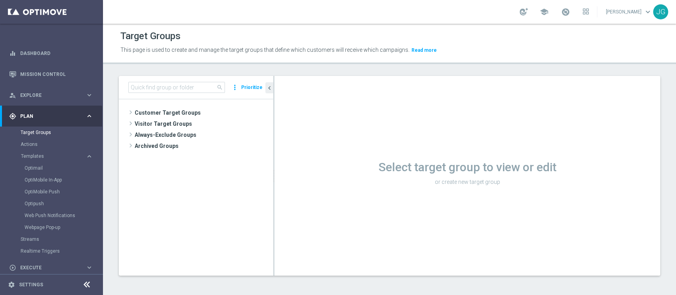
click at [250, 86] on button "Prioritize" at bounding box center [252, 87] width 24 height 11
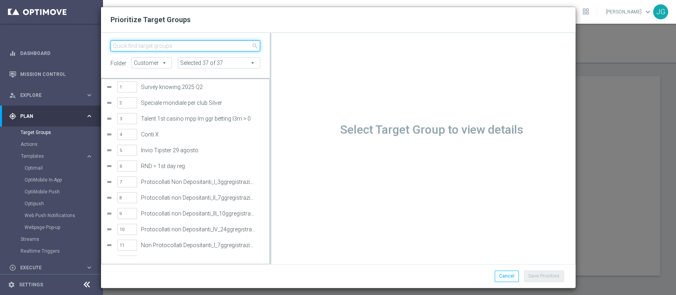
click at [202, 40] on input "search" at bounding box center [185, 45] width 150 height 11
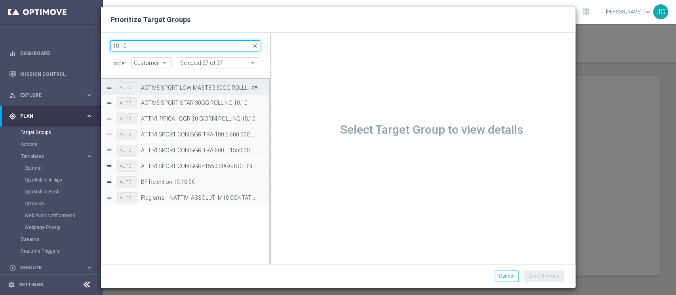
type input "10.10"
click at [254, 87] on button "Press SPACE to select this row." at bounding box center [254, 87] width 8 height 11
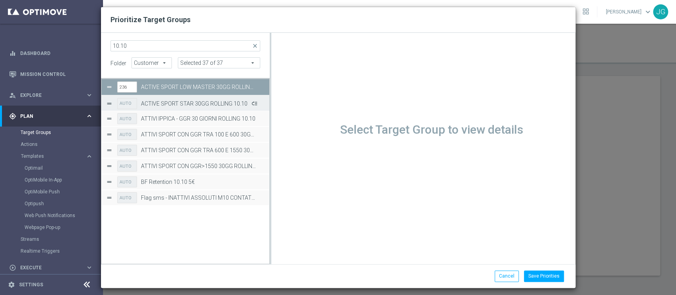
click at [255, 103] on button "Press SPACE to select this row." at bounding box center [254, 102] width 8 height 11
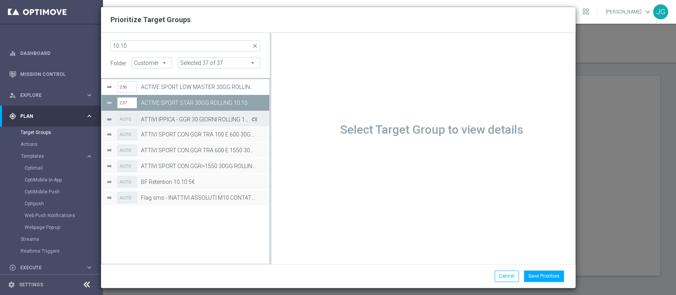
click at [257, 121] on button "Press SPACE to select this row." at bounding box center [254, 118] width 8 height 11
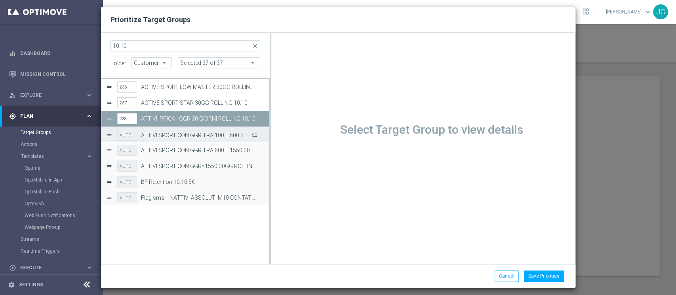
click at [256, 136] on button "Press SPACE to select this row." at bounding box center [254, 134] width 8 height 11
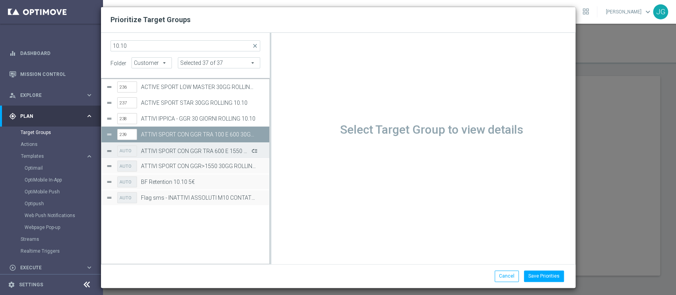
click at [255, 150] on button "Press SPACE to select this row." at bounding box center [254, 150] width 8 height 11
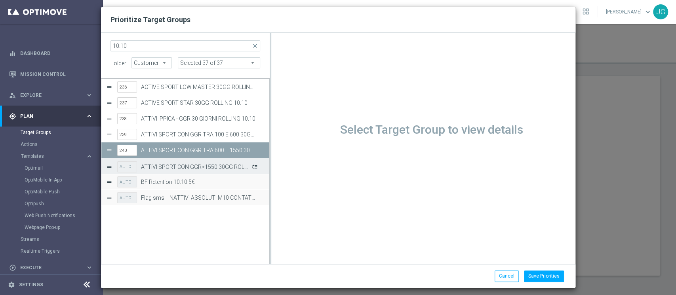
click at [255, 169] on button "Press SPACE to select this row." at bounding box center [254, 166] width 8 height 11
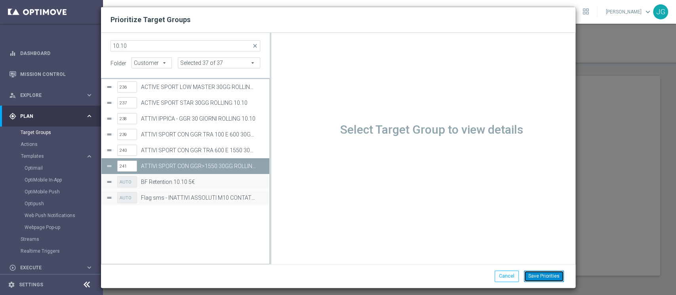
click at [545, 277] on button "Save Priorities" at bounding box center [544, 276] width 40 height 11
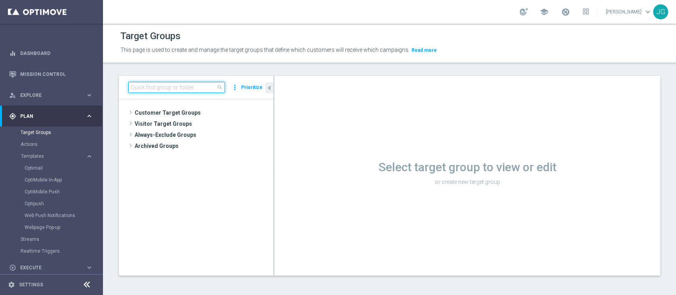
click at [193, 92] on input at bounding box center [176, 87] width 97 height 11
paste input "ATTIVI IPPICA - GGR 30 GIORNI ROLLING"
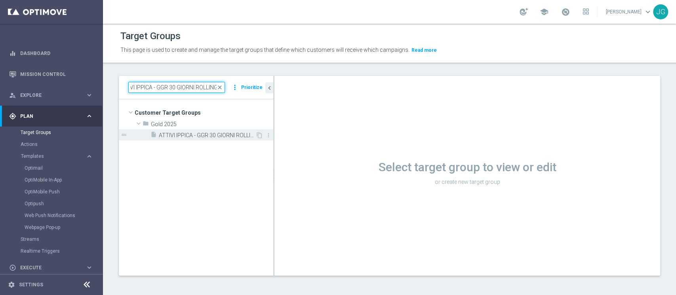
type input "ATTIVI IPPICA - GGR 30 GIORNI ROLLING"
click at [191, 132] on span "ATTIVI IPPICA - GGR 30 GIORNI ROLLING 10.10" at bounding box center [207, 135] width 97 height 7
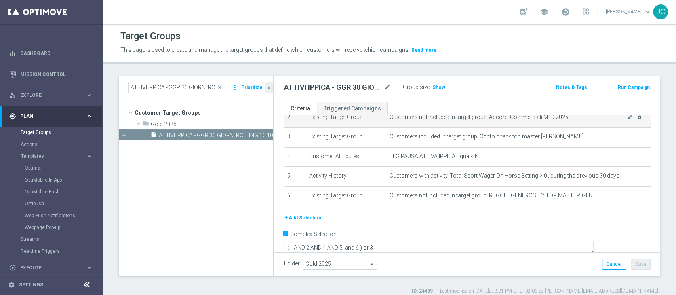
scroll to position [6, 0]
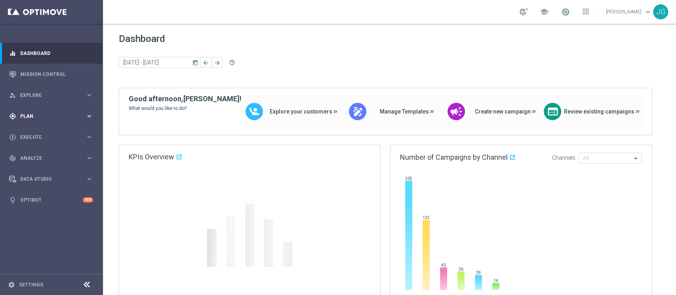
click at [53, 110] on div "gps_fixed Plan keyboard_arrow_right" at bounding box center [51, 116] width 102 height 21
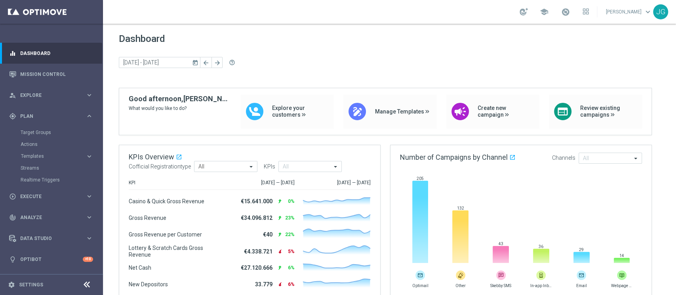
click at [40, 152] on accordion "Templates keyboard_arrow_right Optimail OptiMobile In-App OptiMobile Push Optip…" at bounding box center [62, 156] width 82 height 12
click at [41, 156] on span "Templates" at bounding box center [49, 156] width 57 height 5
click at [36, 166] on link "Optimail" at bounding box center [54, 168] width 58 height 6
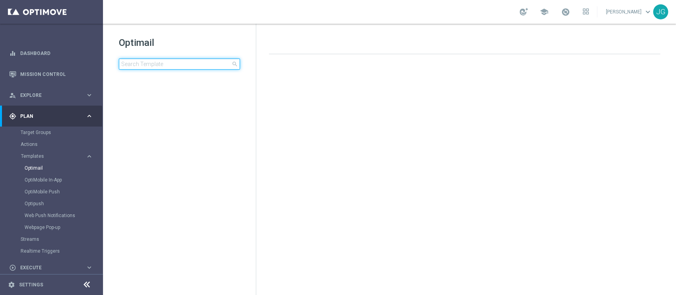
click at [160, 62] on input at bounding box center [179, 64] width 121 height 11
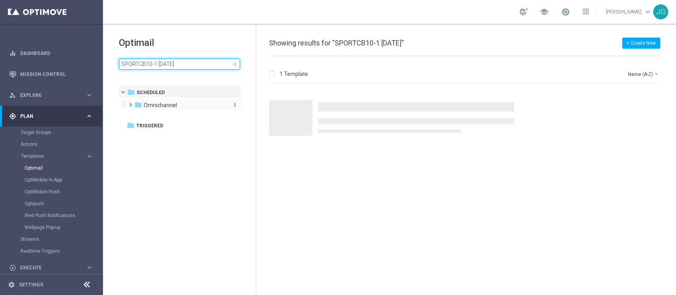
type input "SPORTCB10-1 10-10-2025"
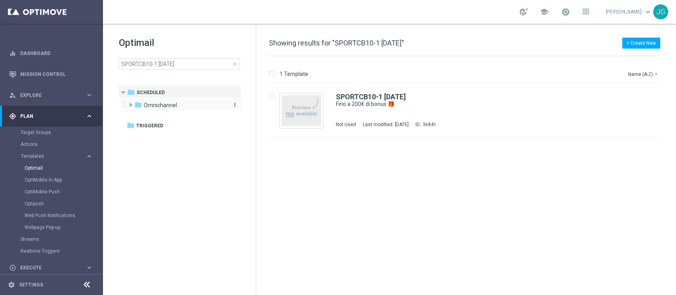
click at [159, 102] on span "Omnichannel" at bounding box center [160, 105] width 33 height 7
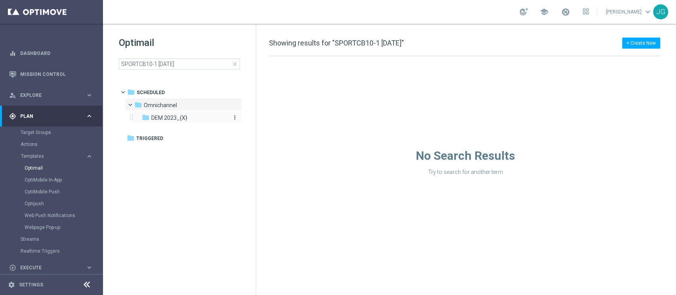
click at [202, 117] on div "folder DEM 2023_{X}" at bounding box center [184, 118] width 84 height 9
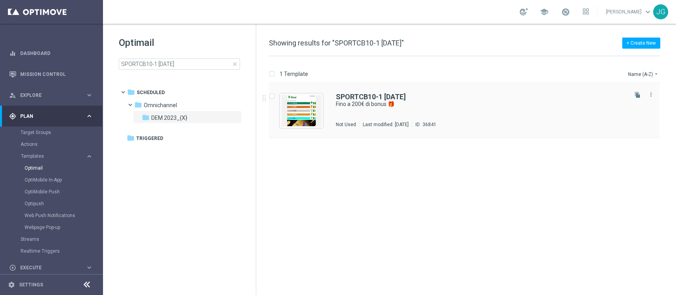
click at [352, 116] on div "SPORTCB10-1 10-10-2025 Fino a 200€ di bonus 🎁 Not Used Last modified: Thursday,…" at bounding box center [481, 110] width 290 height 34
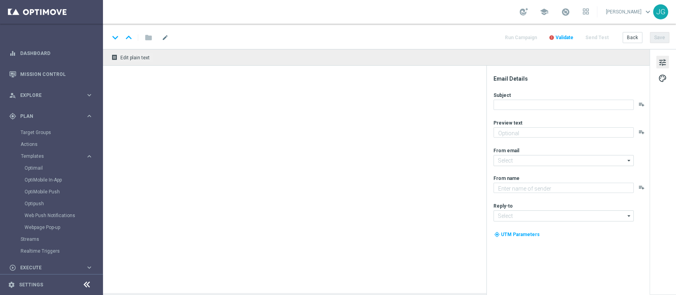
type input "newsletter@comunicazioni.sisal.it"
type textarea "Sisal"
type input "info@sisal.it"
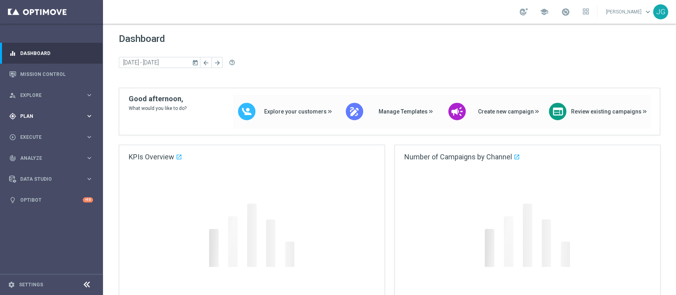
click at [55, 118] on span "Plan" at bounding box center [52, 116] width 65 height 5
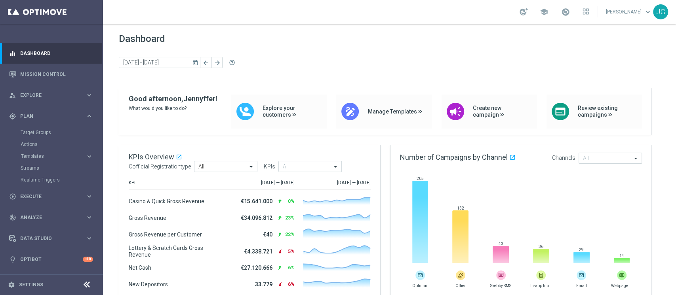
click at [42, 152] on accordion "Templates keyboard_arrow_right Optimail OptiMobile In-App OptiMobile Push Optip…" at bounding box center [62, 156] width 82 height 12
click at [41, 155] on span "Templates" at bounding box center [49, 156] width 57 height 5
click at [35, 167] on link "Optimail" at bounding box center [54, 168] width 58 height 6
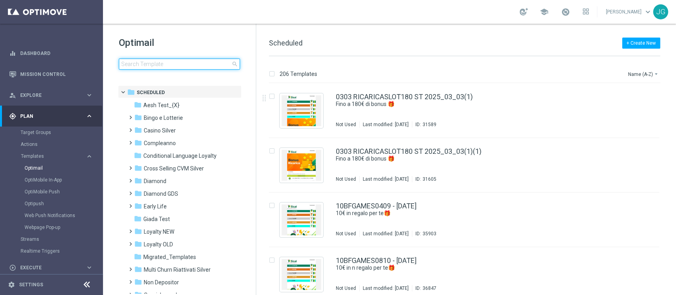
click at [155, 64] on input at bounding box center [179, 64] width 121 height 11
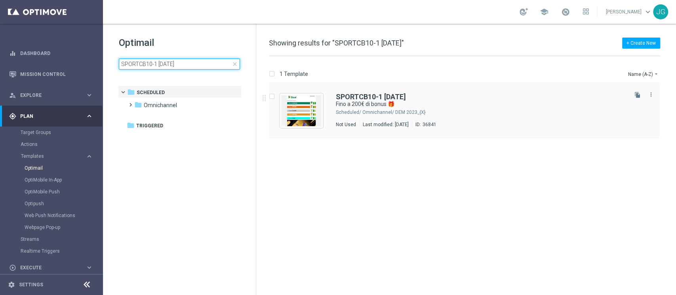
type input "SPORTCB10-1 10-10-2025"
click at [447, 96] on div "SPORTCB10-1 10-10-2025" at bounding box center [481, 96] width 290 height 7
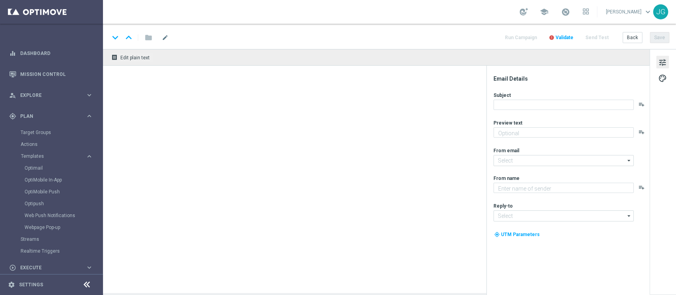
type input "newsletter@comunicazioni.sisal.it"
type textarea "Sisal"
type input "info@sisal.it"
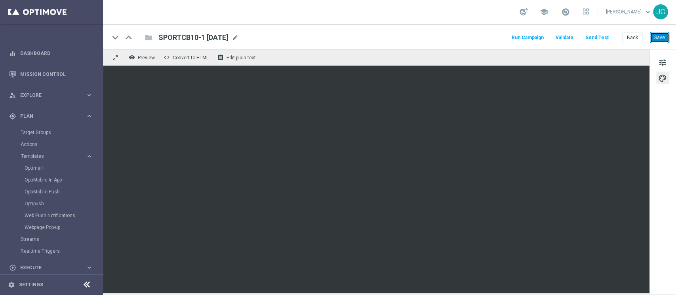
click at [657, 36] on button "Save" at bounding box center [659, 37] width 19 height 11
